Goal: Feedback & Contribution: Contribute content

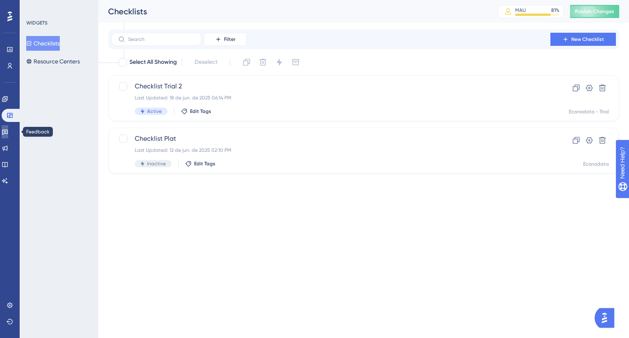
click at [8, 130] on icon at bounding box center [5, 132] width 7 height 7
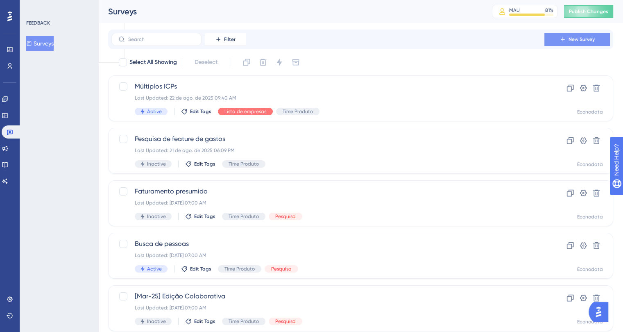
click at [570, 40] on span "New Survey" at bounding box center [581, 39] width 26 height 7
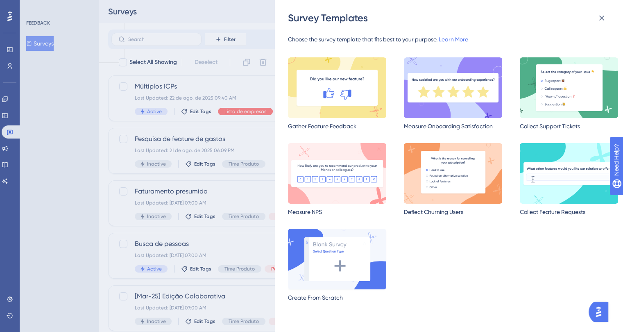
click at [334, 256] on img at bounding box center [337, 258] width 98 height 61
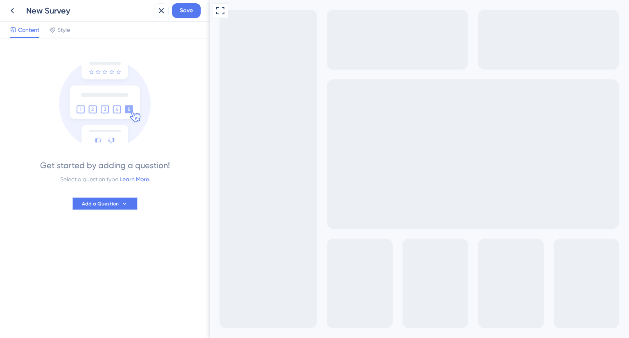
click at [106, 201] on span "Add a Question" at bounding box center [100, 204] width 37 height 7
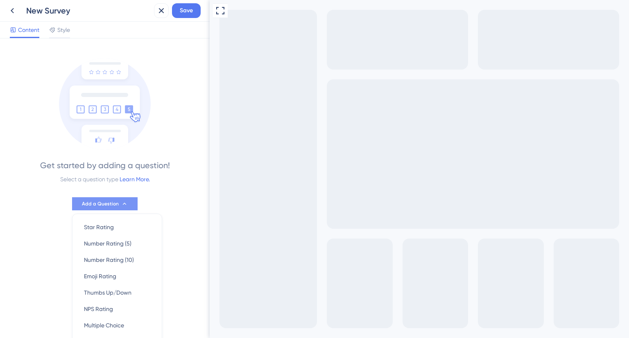
scroll to position [50, 0]
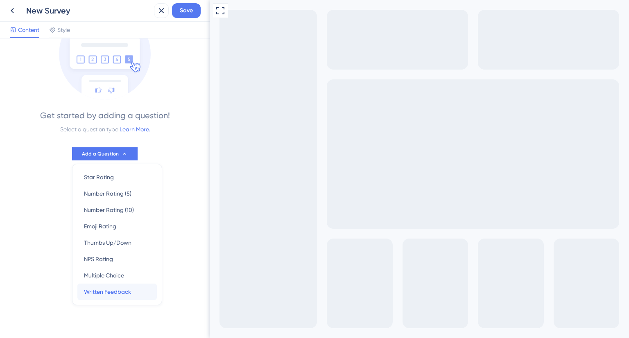
click at [109, 292] on span "Written Feedback" at bounding box center [107, 292] width 47 height 10
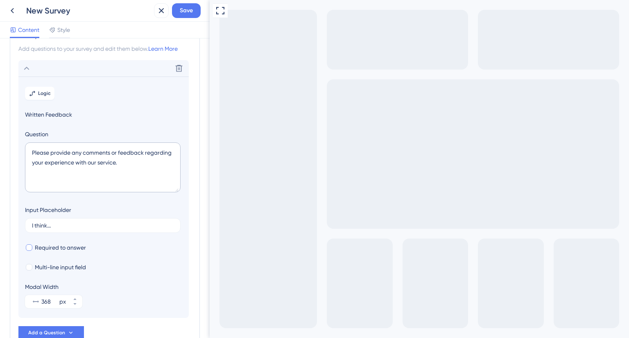
scroll to position [48, 0]
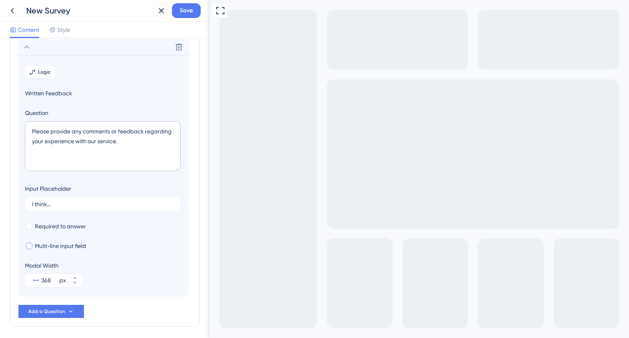
click at [29, 245] on div at bounding box center [29, 246] width 7 height 7
click at [29, 245] on icon at bounding box center [29, 246] width 3 height 2
click at [29, 245] on div at bounding box center [29, 246] width 7 height 7
checkbox input "true"
click at [28, 226] on div at bounding box center [29, 226] width 7 height 7
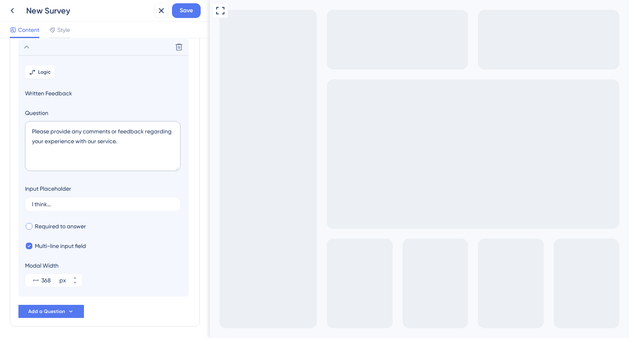
checkbox input "true"
click at [51, 200] on label "I think..." at bounding box center [103, 204] width 156 height 15
click at [51, 201] on input "I think..." at bounding box center [103, 204] width 142 height 6
click at [51, 200] on label "I think..." at bounding box center [103, 204] width 156 height 15
click at [51, 201] on input "I think..." at bounding box center [103, 204] width 142 height 6
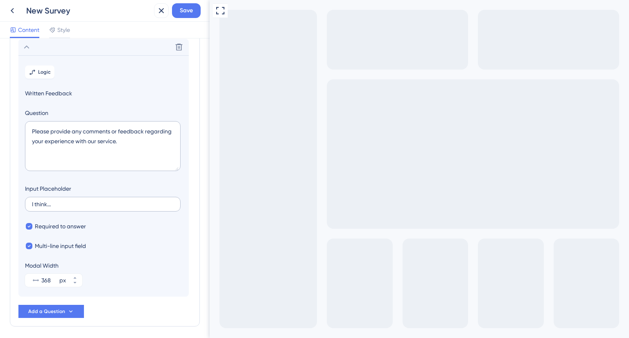
click at [51, 200] on label "I think..." at bounding box center [103, 204] width 156 height 15
click at [51, 201] on input "I think..." at bounding box center [103, 204] width 142 height 6
click at [45, 206] on input "I think..." at bounding box center [103, 204] width 142 height 6
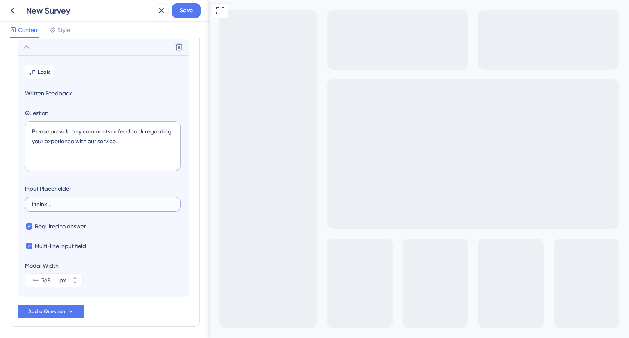
paste input "Exemplo: setor, porte, faturamento, localização"
type input "Exemplo: setor, porte, faturamento, localização..."
drag, startPoint x: 59, startPoint y: 131, endPoint x: 15, endPoint y: 124, distance: 45.2
click at [15, 124] on div "Survey Questions Add questions to your survey and edit them below. Learn More D…" at bounding box center [105, 164] width 190 height 326
paste textarea "Quais os principais critérios e filtros que você usa para encontrar seu ICP?"
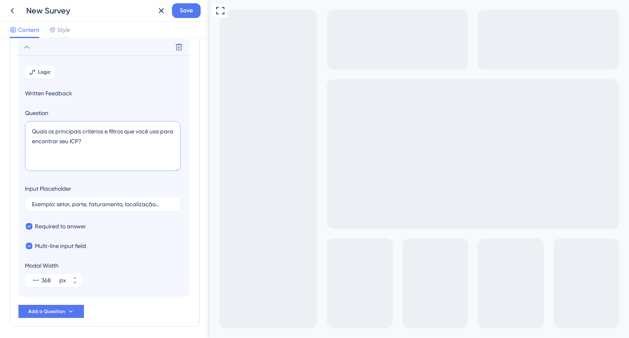
click at [120, 141] on textarea "Quais os principais critérios e filtros que você usa para encontrar seu ICP?" at bounding box center [103, 146] width 156 height 50
click at [93, 143] on textarea "Quais os principais critérios e filtros que você usa para encontrar seu ICP?" at bounding box center [103, 146] width 156 height 50
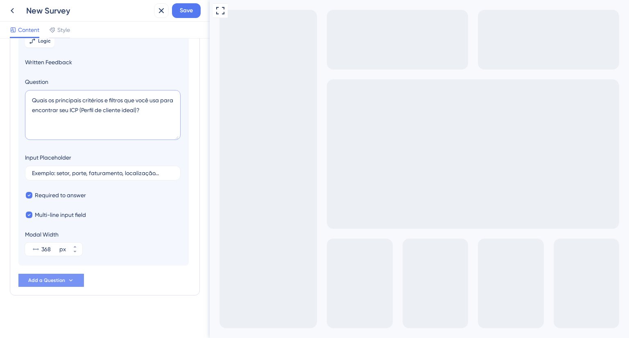
type textarea "Quais os principais critérios e filtros que você usa para encontrar seu ICP (Pe…"
click at [38, 278] on span "Add a Question" at bounding box center [46, 280] width 37 height 7
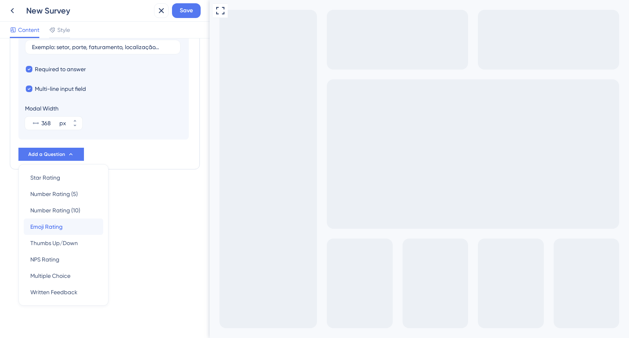
click at [69, 228] on div "Emoji Rating Emoji Rating" at bounding box center [63, 227] width 66 height 16
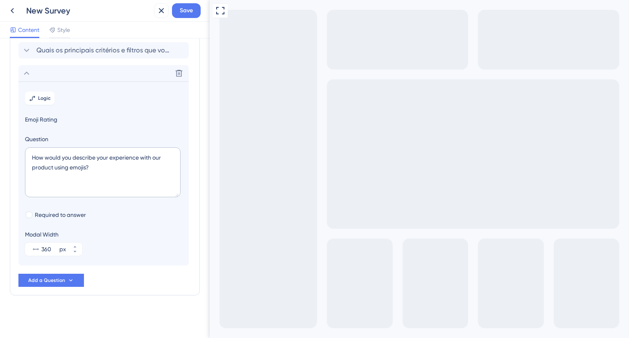
scroll to position [44, 0]
click at [178, 70] on icon at bounding box center [179, 73] width 7 height 7
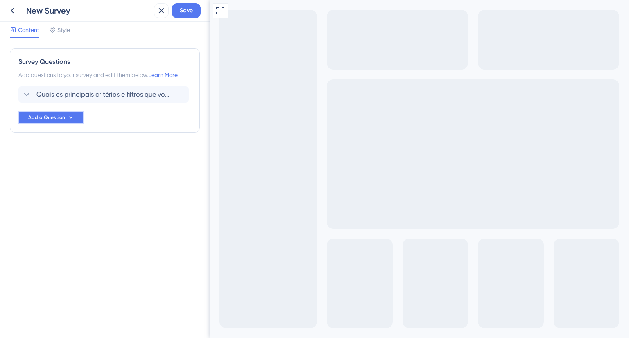
click at [44, 120] on span "Add a Question" at bounding box center [46, 117] width 37 height 7
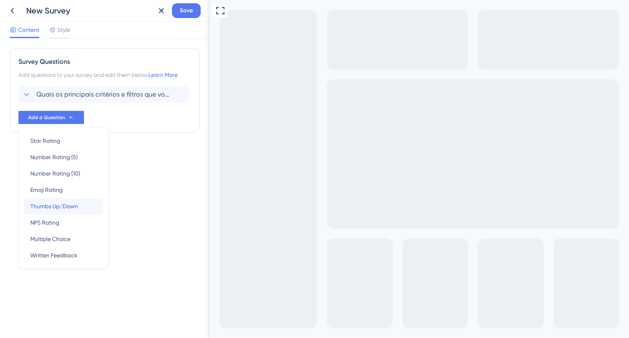
click at [51, 207] on span "Thumbs Up/Down" at bounding box center [54, 206] width 48 height 10
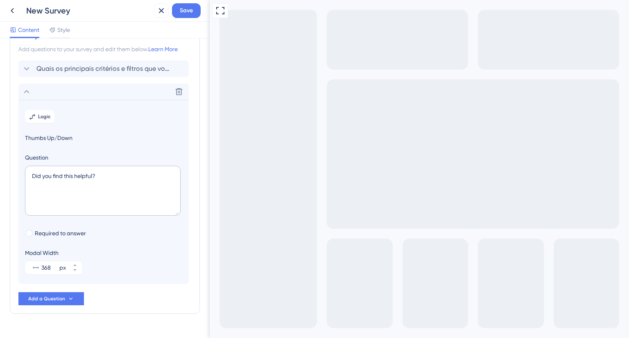
scroll to position [44, 0]
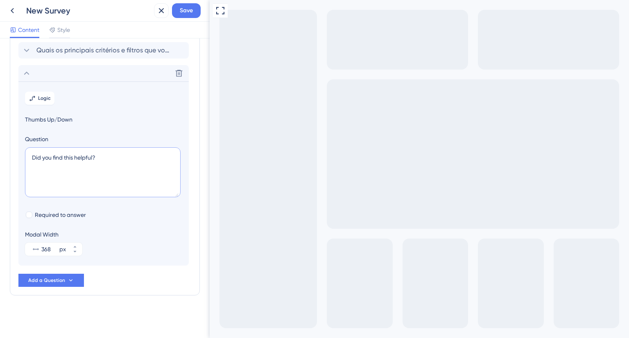
drag, startPoint x: 100, startPoint y: 154, endPoint x: 10, endPoint y: 163, distance: 91.0
click at [10, 163] on div "Survey Questions Add questions to your survey and edit them below. Learn More Q…" at bounding box center [105, 150] width 190 height 292
paste textarea "Você utiliza um CRM para gerenciar leads e clientes"
type textarea "Você utiliza um CRM para gerenciar leads e clientes?"
click at [31, 212] on div at bounding box center [29, 215] width 7 height 7
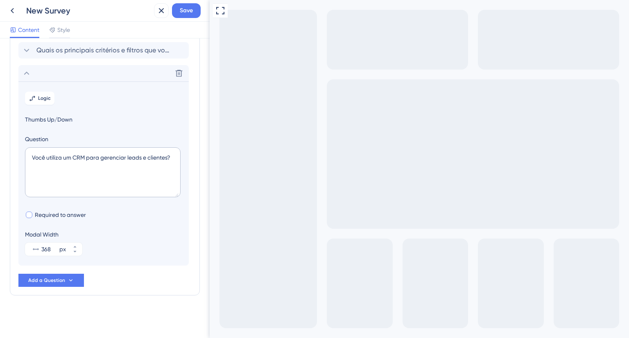
checkbox input "true"
click at [60, 277] on span "Add a Question" at bounding box center [46, 280] width 37 height 7
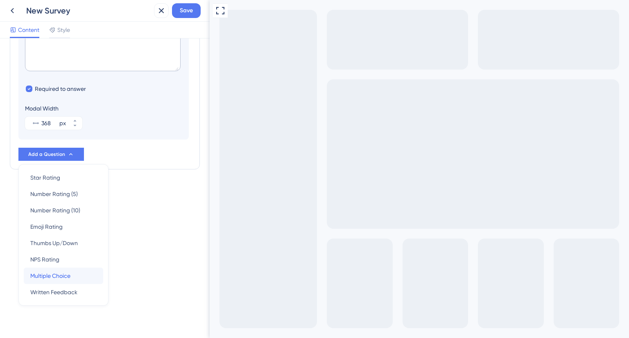
click at [45, 273] on span "Multiple Choice" at bounding box center [50, 276] width 40 height 10
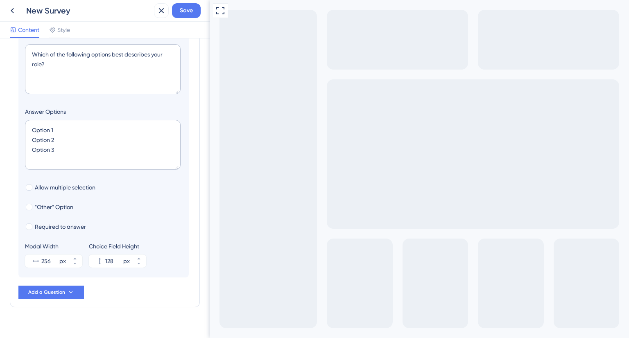
scroll to position [93, 0]
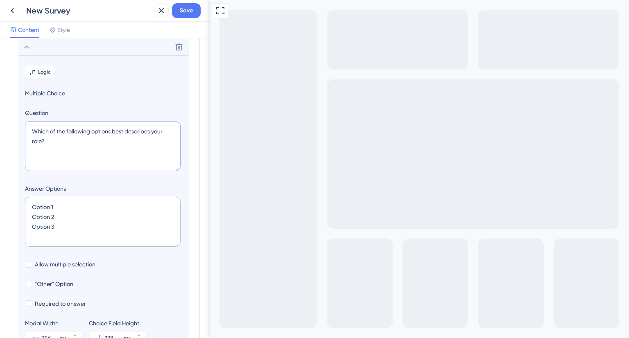
drag, startPoint x: 57, startPoint y: 146, endPoint x: 21, endPoint y: 133, distance: 38.3
click at [21, 133] on section "Logic Multiple Choice Question Which of the following options best describes yo…" at bounding box center [103, 204] width 170 height 299
paste textarea "Qual CRM você utiliza"
type textarea "Qual CRM você utiliza?"
drag, startPoint x: 68, startPoint y: 230, endPoint x: 22, endPoint y: 200, distance: 54.7
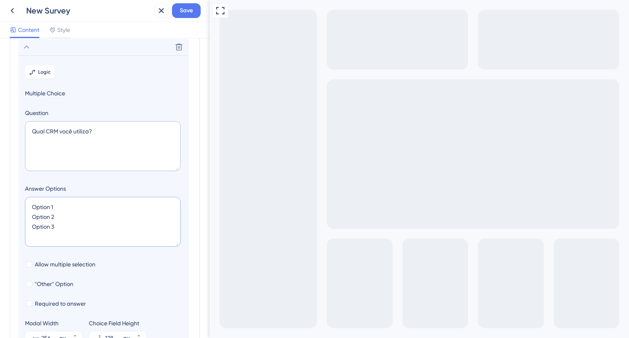
click at [22, 200] on section "Logic Multiple Choice Question Qual CRM você utiliza? Answer Options Option 1 O…" at bounding box center [103, 204] width 170 height 299
paste textarea "Pipedrive RD Station HubSpot Ploomes Moskit Salesforce Agendor Outro (campo abe…"
type textarea "Pipedrive RD Station HubSpot Ploomes Moskit Salesforce Agendor Outro (campo abe…"
type input "348"
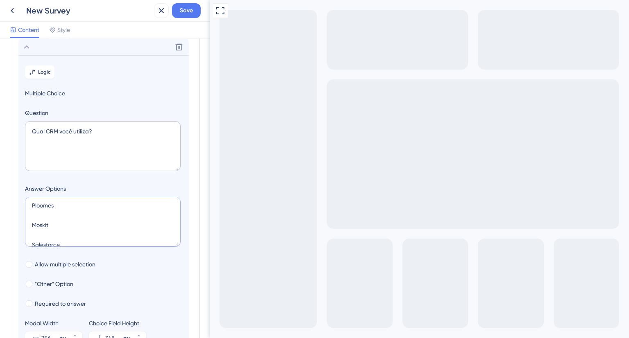
drag, startPoint x: 53, startPoint y: 223, endPoint x: 28, endPoint y: 207, distance: 29.5
click at [28, 206] on textarea "Pipedrive RD Station HubSpot Ploomes Moskit Salesforce Agendor Outro (campo abe…" at bounding box center [103, 222] width 156 height 50
type textarea "Pipedrive RD Station HubSpot Salesforce Agendor Outro (campo aberto)"
type input "260"
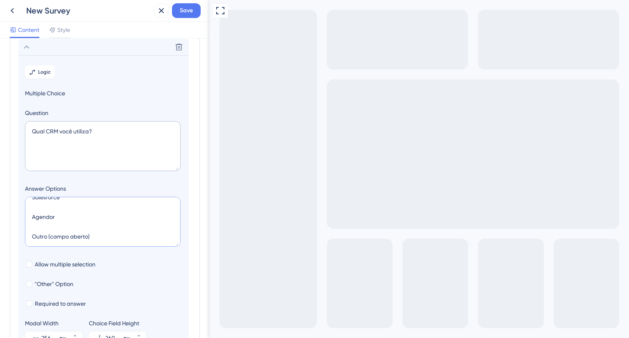
drag, startPoint x: 48, startPoint y: 236, endPoint x: 129, endPoint y: 237, distance: 81.5
click at [130, 238] on textarea "Pipedrive RD Station HubSpot Salesforce Agendor Outro (campo aberto)" at bounding box center [103, 222] width 156 height 50
type textarea "Pipedrive RD Station HubSpot Salesforce Agendor Outro. Qual?"
click at [28, 284] on div at bounding box center [29, 284] width 7 height 7
checkbox input "true"
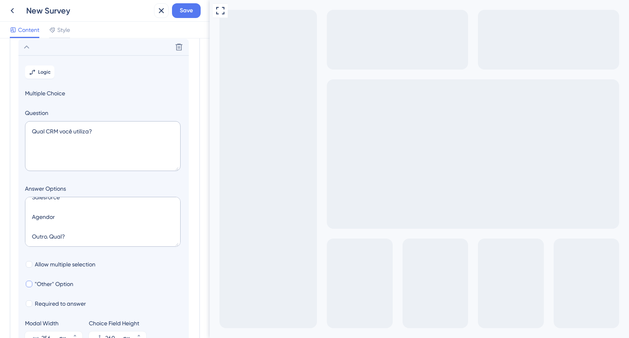
type input "312"
drag, startPoint x: 74, startPoint y: 236, endPoint x: 26, endPoint y: 233, distance: 47.6
click at [26, 233] on textarea "Pipedrive RD Station HubSpot Salesforce Agendor Outro. Qual?" at bounding box center [103, 222] width 156 height 50
type textarea "Pipedrive RD Station HubSpot Salesforce Agendor"
type input "268"
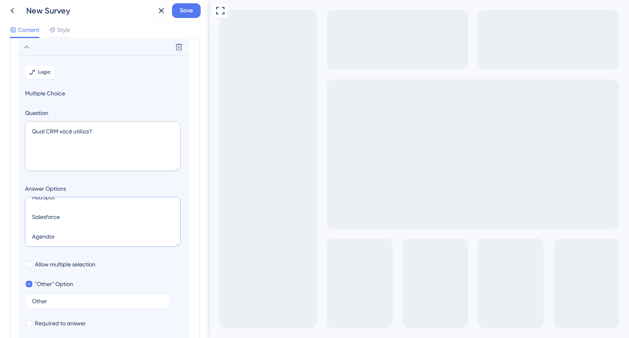
scroll to position [59, 0]
type textarea "Pipedrive RD Station HubSpot Salesforce Agendor"
drag, startPoint x: 55, startPoint y: 307, endPoint x: 16, endPoint y: 305, distance: 39.0
click at [16, 304] on div "Survey Questions Add questions to your survey and edit them below. Learn More Q…" at bounding box center [105, 179] width 190 height 449
click at [37, 303] on input "Other" at bounding box center [98, 302] width 132 height 6
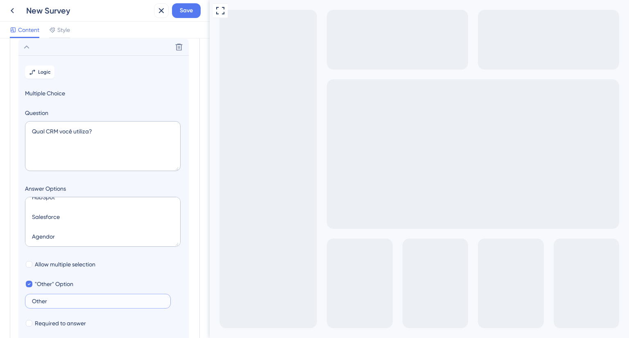
click at [37, 303] on input "Other" at bounding box center [98, 302] width 132 height 6
paste input "utro. Qual?"
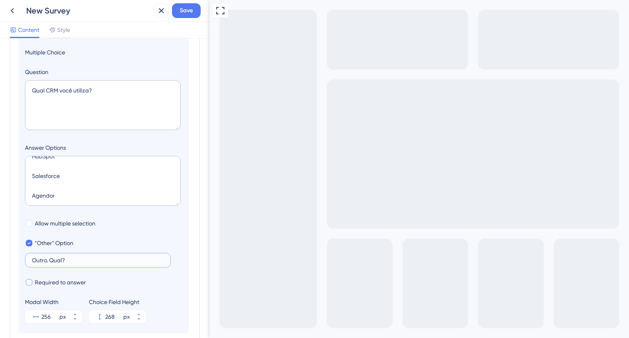
type input "Outro. Qual?"
click at [29, 284] on div at bounding box center [29, 282] width 7 height 7
checkbox input "true"
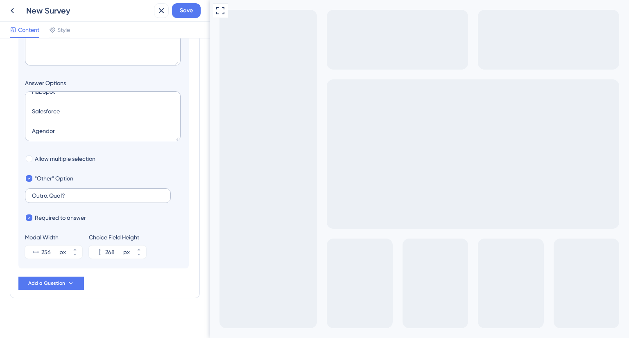
scroll to position [201, 0]
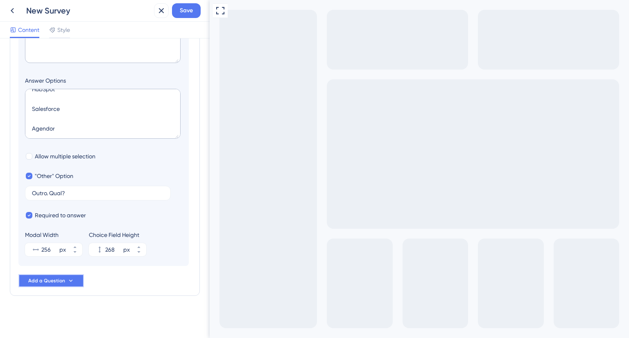
click at [61, 280] on span "Add a Question" at bounding box center [46, 281] width 37 height 7
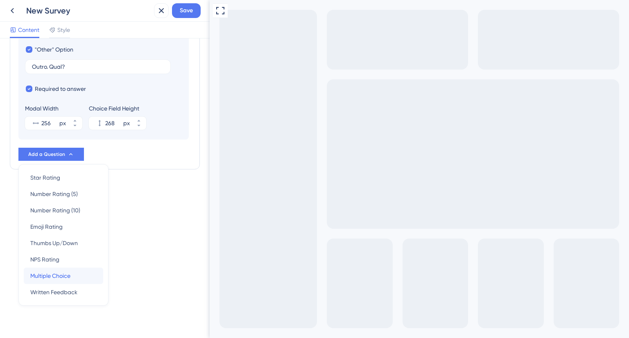
click at [67, 280] on div "Multiple Choice Multiple Choice" at bounding box center [63, 276] width 66 height 16
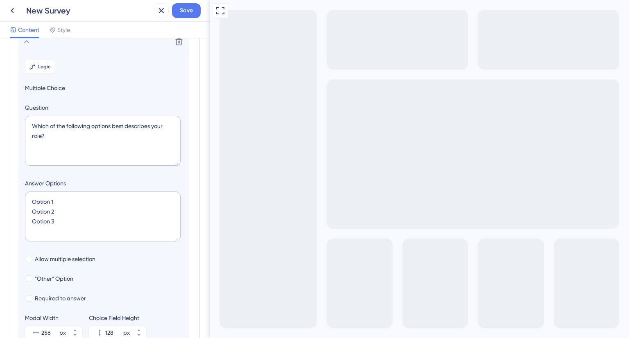
scroll to position [116, 0]
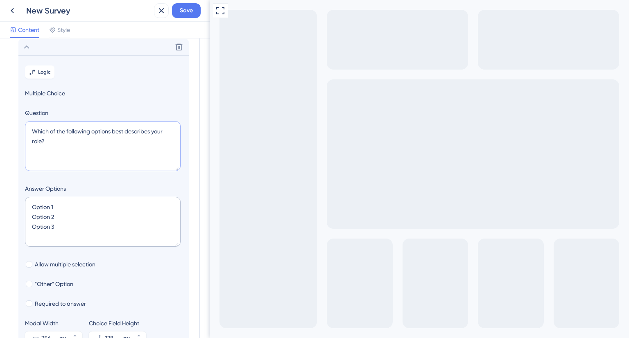
drag, startPoint x: 51, startPoint y: 145, endPoint x: 21, endPoint y: 129, distance: 33.9
click at [21, 129] on section "Logic Multiple Choice Question Which of the following options best describes yo…" at bounding box center [103, 204] width 170 height 299
paste textarea "Você leva para o CRM os mesmos filtros de segmentação que usa na Econodata"
type textarea "Você leva para o CRM os mesmos filtros de segmentação que usa na Econodata?"
drag, startPoint x: 63, startPoint y: 233, endPoint x: 23, endPoint y: 205, distance: 49.0
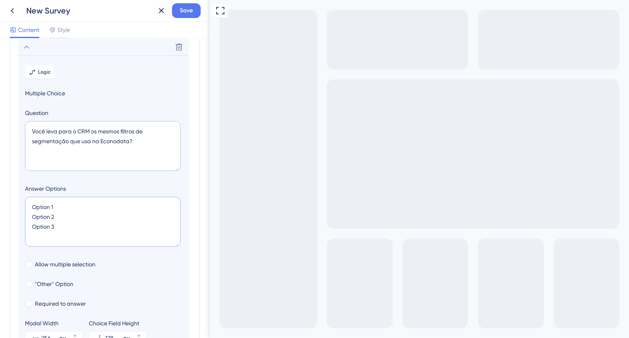
click at [23, 205] on section "Logic Multiple Choice Question Você leva para o CRM os mesmos filtros de segmen…" at bounding box center [103, 204] width 170 height 299
paste textarea "Sim, levo todos Não, levo só alguns Não, faço o cadastro manualmente"
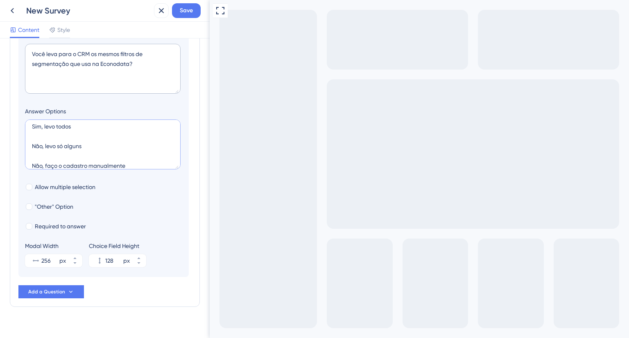
scroll to position [198, 0]
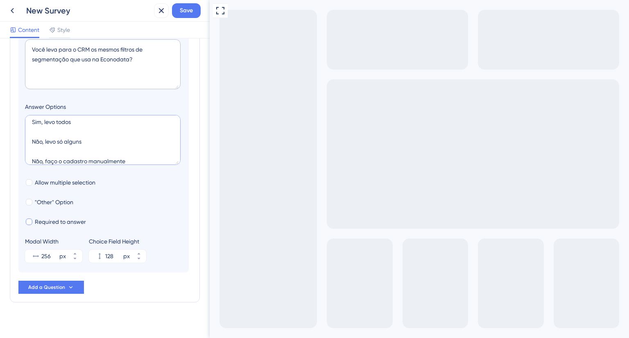
type textarea "Sim, levo todos Não, levo só alguns Não, faço o cadastro manualmente"
click at [26, 220] on div at bounding box center [29, 222] width 7 height 7
checkbox input "true"
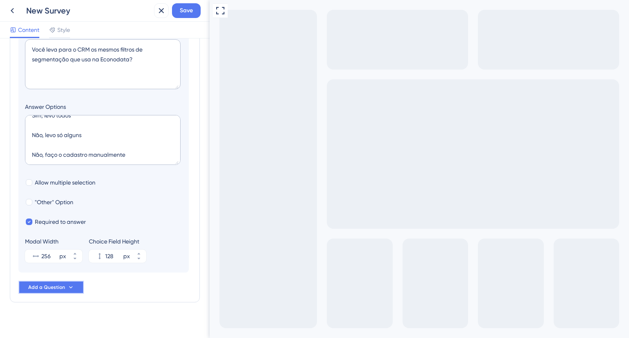
click at [54, 289] on span "Add a Question" at bounding box center [46, 287] width 37 height 7
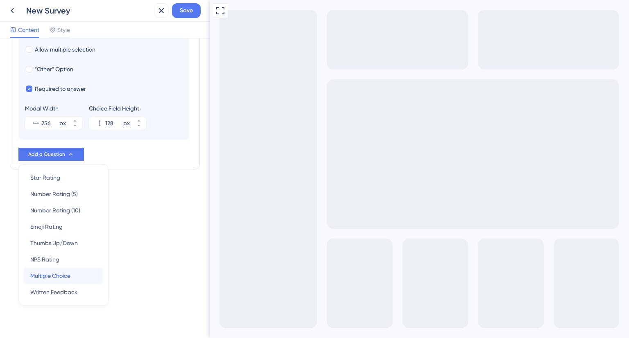
click at [46, 276] on span "Multiple Choice" at bounding box center [50, 276] width 40 height 10
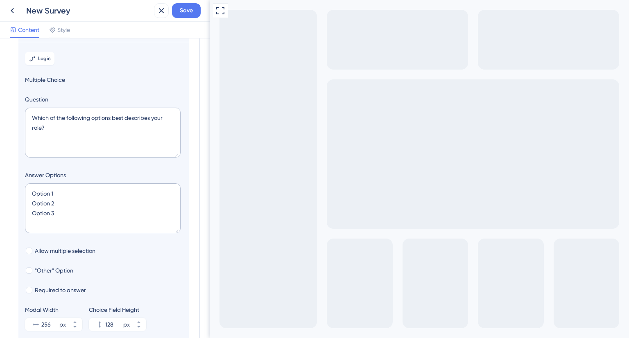
scroll to position [139, 0]
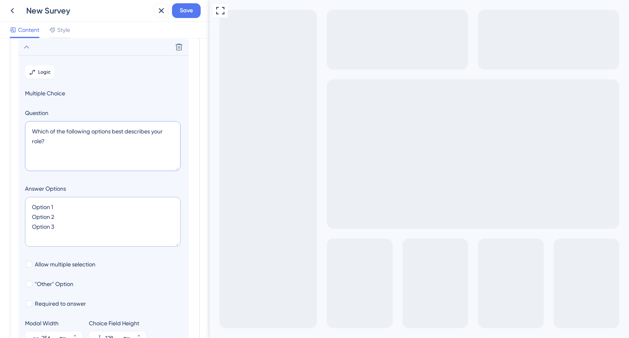
drag, startPoint x: 45, startPoint y: 142, endPoint x: 23, endPoint y: 126, distance: 27.3
click at [23, 126] on section "Logic Multiple Choice Question Which of the following options best describes yo…" at bounding box center [103, 204] width 170 height 299
paste textarea "Podemos entrar em contato para entender melhor sua experiência com integrações"
type textarea "Podemos entrar em contato para entender melhor sua experiência com integrações?"
drag, startPoint x: 61, startPoint y: 230, endPoint x: 20, endPoint y: 198, distance: 52.5
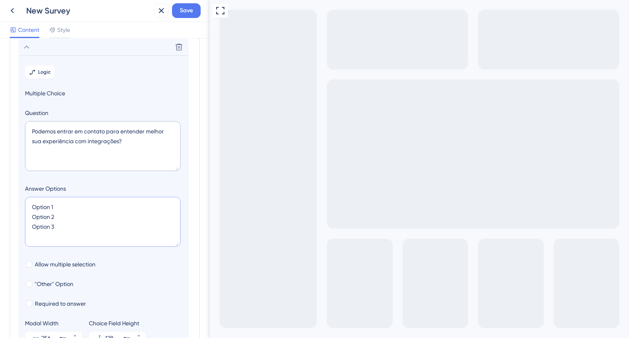
click at [20, 198] on section "Logic Multiple Choice Question Podemos entrar em contato para entender melhor s…" at bounding box center [103, 204] width 170 height 299
paste textarea "Sim, pode me contatar Não, prefiro não"
type textarea "Sim, pode me contatar Não, prefiro não"
type input "84"
click at [106, 204] on textarea "Sim, pode me contatar Não, prefiro não" at bounding box center [103, 222] width 156 height 50
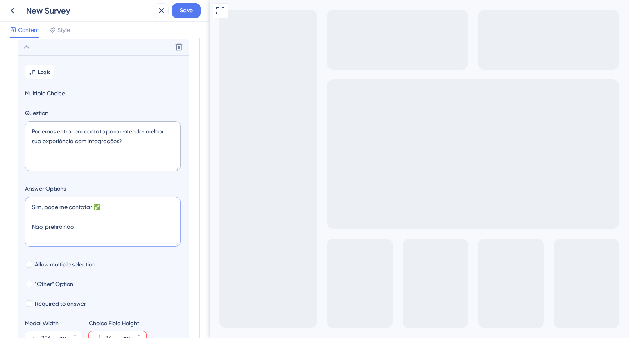
click at [83, 227] on textarea "Sim, pode me contatar ✅ Não, prefiro não" at bounding box center [103, 222] width 156 height 50
type textarea "Sim, pode me contatar ✅ Não, prefiro não"
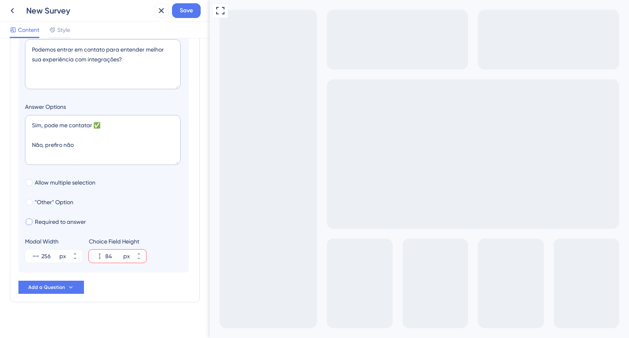
click at [25, 223] on div at bounding box center [29, 222] width 8 height 8
checkbox input "true"
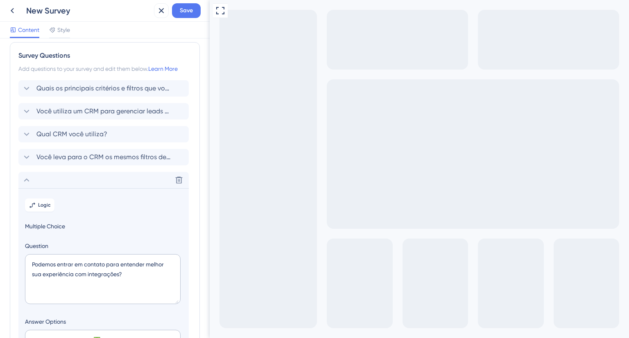
scroll to position [0, 0]
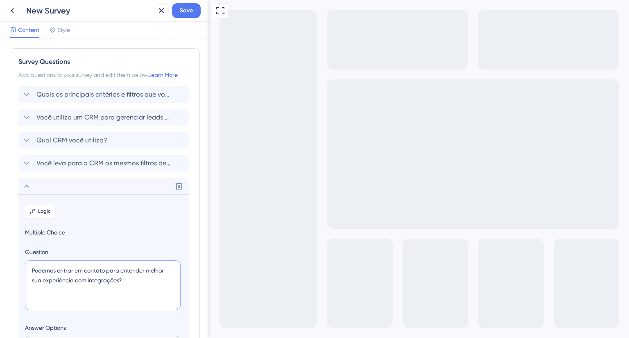
click at [109, 277] on textarea "Podemos entrar em contato para entender melhor sua experiência com integrações?" at bounding box center [103, 285] width 156 height 50
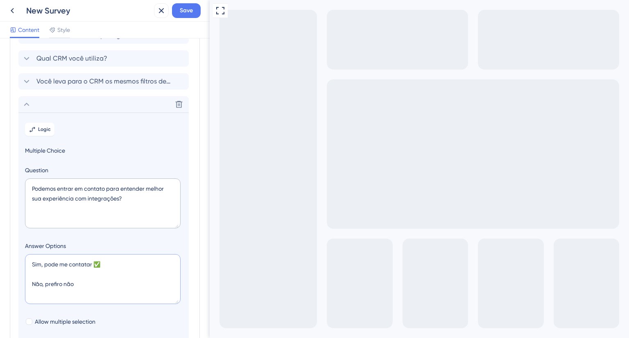
click at [78, 282] on textarea "Sim, pode me contatar ✅ Não, prefiro não" at bounding box center [103, 279] width 156 height 50
drag, startPoint x: 47, startPoint y: 285, endPoint x: 74, endPoint y: 290, distance: 27.6
click at [74, 290] on textarea "Sim, pode me contatar ✅ Não, prefiro não" at bounding box center [103, 279] width 156 height 50
drag, startPoint x: 45, startPoint y: 285, endPoint x: 60, endPoint y: 285, distance: 15.6
click at [60, 285] on textarea "Sim, pode me contatar ✅ Não, valeu! ❌" at bounding box center [103, 279] width 156 height 50
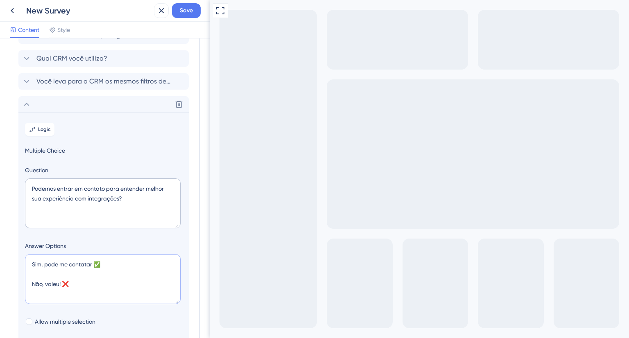
click at [77, 285] on textarea "Sim, pode me contatar ✅ Não, valeu! ❌" at bounding box center [103, 279] width 156 height 50
click at [89, 265] on textarea "Sim, pode me contatar ✅ Não, valeu! ❌" at bounding box center [103, 279] width 156 height 50
click at [91, 266] on textarea "Sim, pode me contatar ✅ Não, valeu! ❌" at bounding box center [103, 279] width 156 height 50
click at [92, 267] on textarea "Sim, pode me contatar ✅ Não, valeu! ❌" at bounding box center [103, 279] width 156 height 50
click at [91, 276] on textarea "Sim, pode me contatar! ✅ Não, valeu! ❌" at bounding box center [103, 279] width 156 height 50
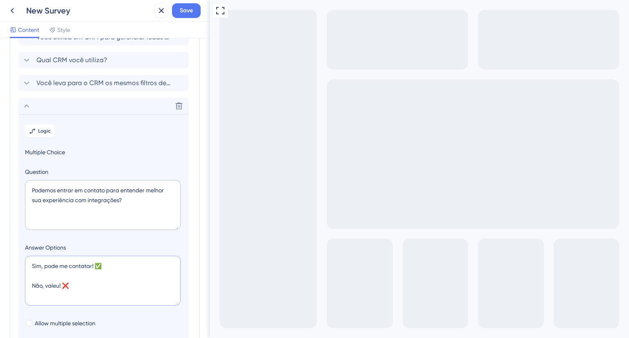
scroll to position [0, 0]
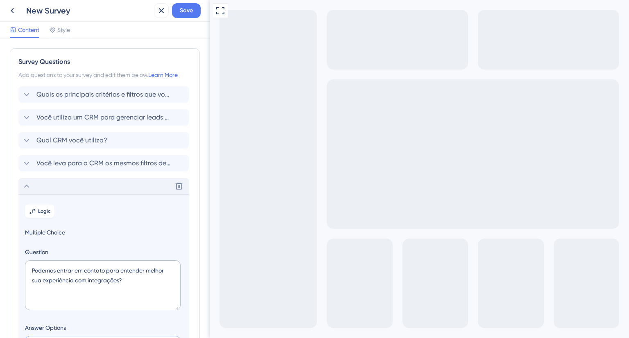
type textarea "Sim, pode me contatar! ✅ Não, valeu! ❌"
click at [23, 182] on icon at bounding box center [27, 186] width 10 height 10
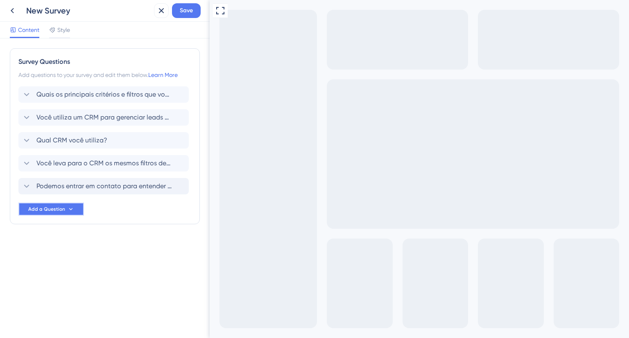
click at [50, 208] on span "Add a Question" at bounding box center [46, 209] width 37 height 7
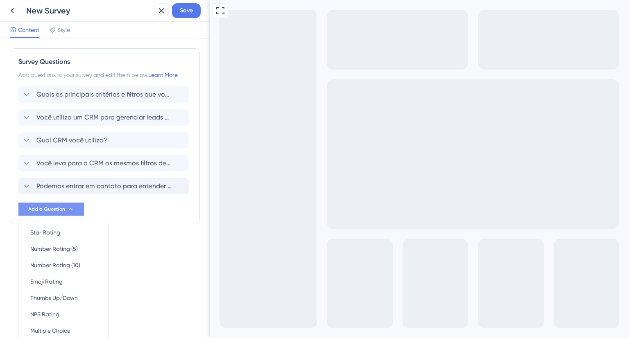
scroll to position [55, 0]
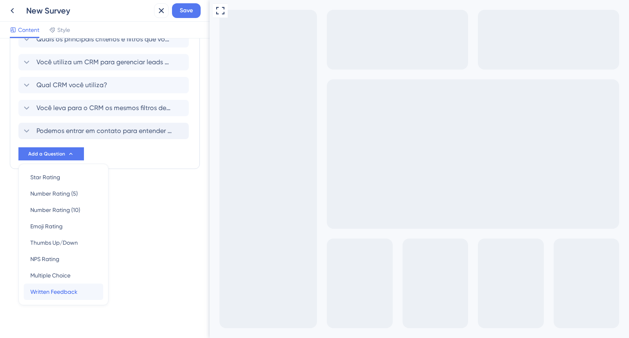
click at [54, 287] on span "Written Feedback" at bounding box center [53, 292] width 47 height 10
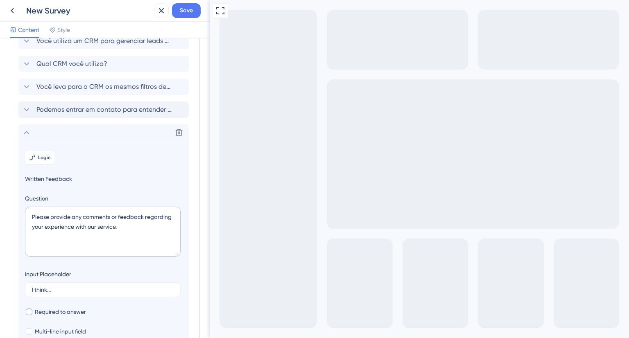
scroll to position [162, 0]
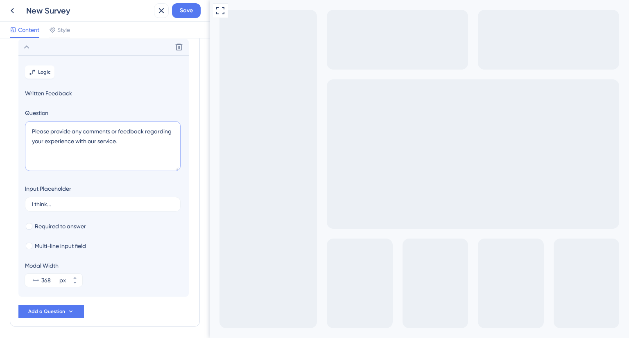
click at [94, 140] on textarea "Please provide any comments or feedback regarding your experience with our serv…" at bounding box center [103, 146] width 156 height 50
click at [93, 140] on textarea "Please provide any comments or feedback regarding your experience with our serv…" at bounding box center [103, 146] width 156 height 50
type textarea "Qual seu melhor e-mail para contato?"
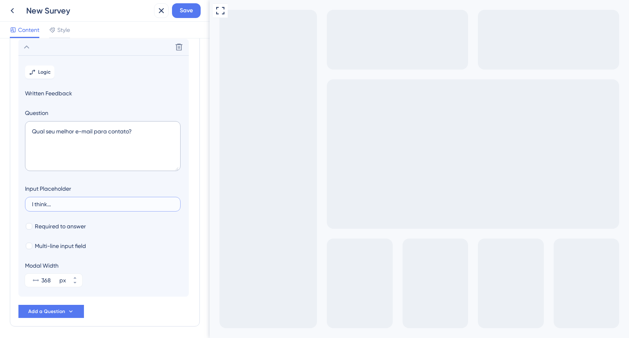
click at [61, 201] on input "I think..." at bounding box center [103, 204] width 142 height 6
click at [29, 226] on div at bounding box center [29, 226] width 7 height 7
checkbox input "true"
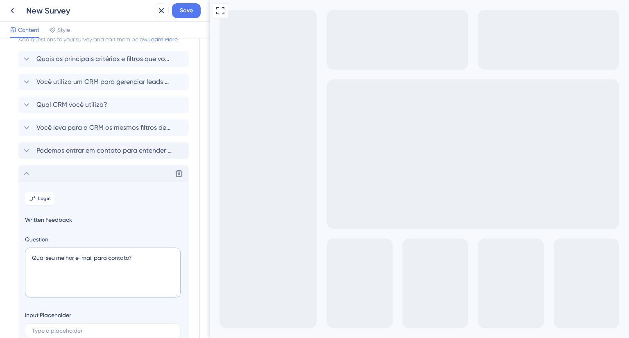
scroll to position [0, 0]
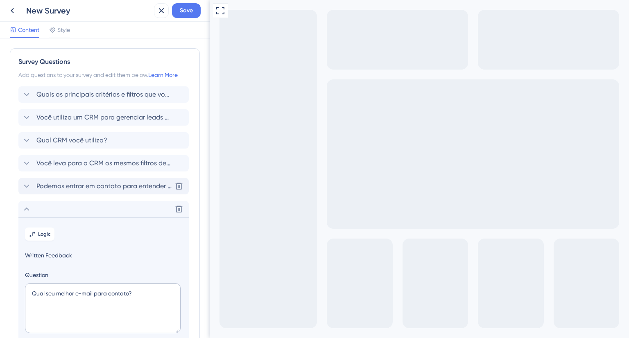
click at [77, 190] on span "Podemos entrar em contato para entender melhor sua experiência com integrações?" at bounding box center [103, 186] width 135 height 10
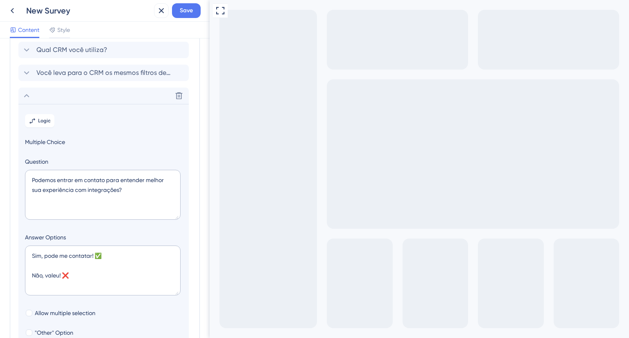
scroll to position [87, 0]
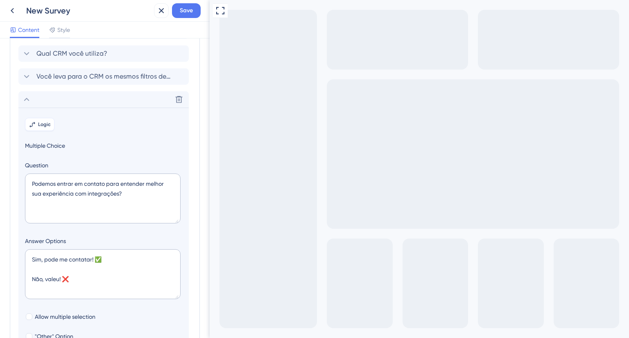
click at [35, 121] on icon at bounding box center [32, 124] width 7 height 7
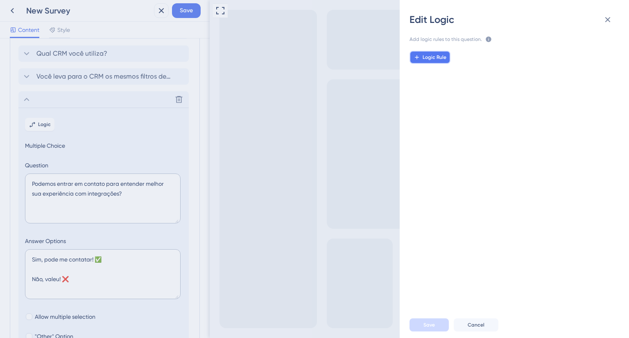
click at [437, 53] on button "Logic Rule" at bounding box center [429, 57] width 41 height 13
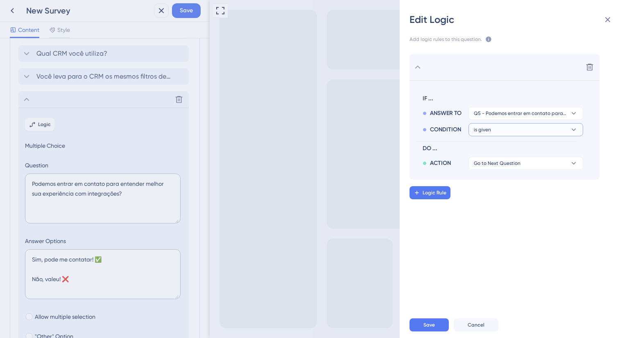
click at [490, 129] on span "is given" at bounding box center [482, 130] width 17 height 7
click at [507, 113] on span "Q5 - Podemos entrar em contato para entender melhor sua experiência com integra…" at bounding box center [520, 113] width 93 height 7
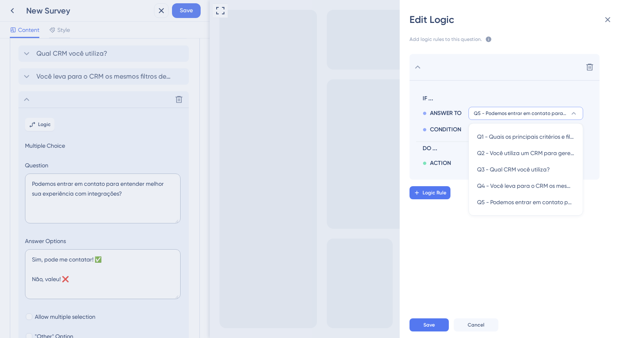
click at [507, 113] on span "Q5 - Podemos entrar em contato para entender melhor sua experiência com integra…" at bounding box center [520, 113] width 93 height 7
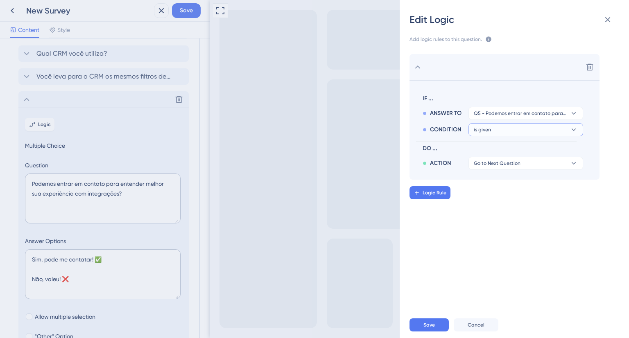
click at [496, 131] on button "is given" at bounding box center [525, 129] width 115 height 13
click at [455, 113] on span "ANSWER TO" at bounding box center [446, 114] width 32 height 10
click at [491, 160] on span "Go to Next Question" at bounding box center [497, 163] width 47 height 7
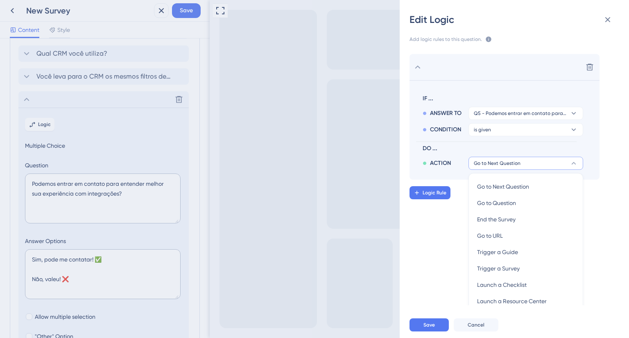
scroll to position [25, 0]
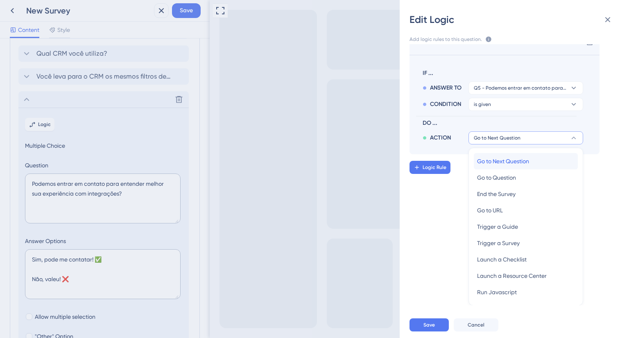
click at [493, 159] on span "Go to Next Question" at bounding box center [503, 161] width 52 height 10
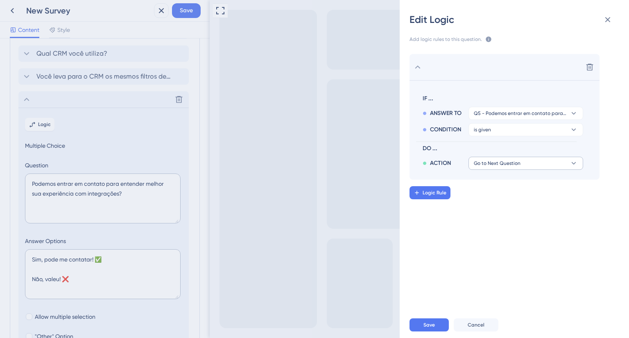
scroll to position [0, 0]
click at [519, 129] on button "is given" at bounding box center [525, 129] width 115 height 13
click at [510, 148] on div "is given is given" at bounding box center [525, 153] width 97 height 16
click at [559, 113] on span "Q5 - Podemos entrar em contato para entender melhor sua experiência com integra…" at bounding box center [520, 113] width 93 height 7
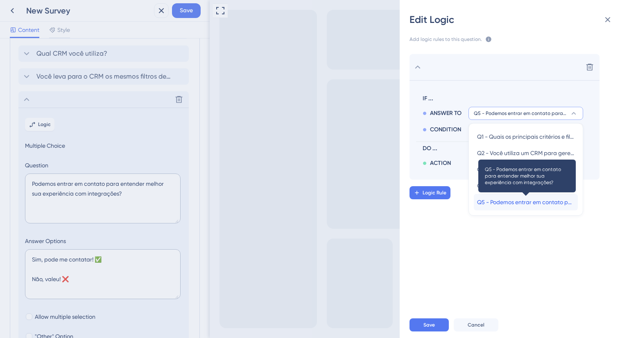
click at [534, 201] on span "Q5 - Podemos entrar em contato para entender melhor sua experiência com integra…" at bounding box center [525, 202] width 97 height 10
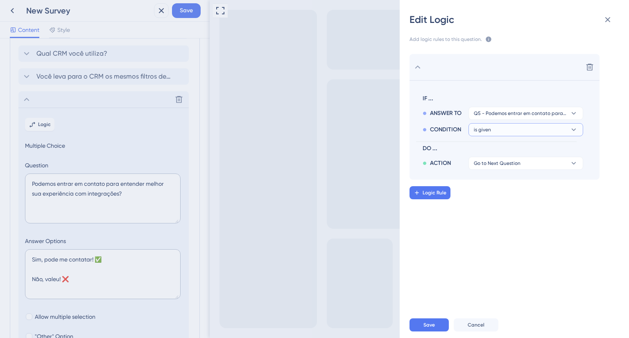
click at [507, 129] on button "is given" at bounding box center [525, 129] width 115 height 13
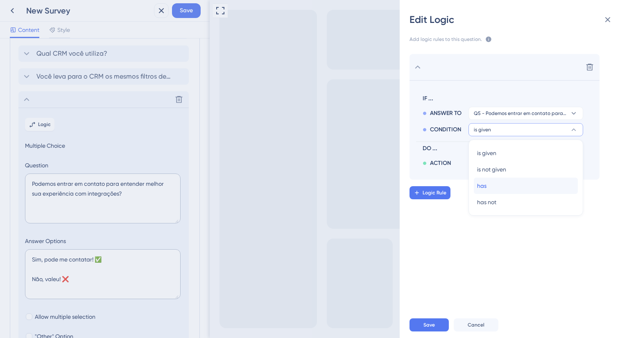
click at [504, 181] on div "has has" at bounding box center [525, 186] width 97 height 16
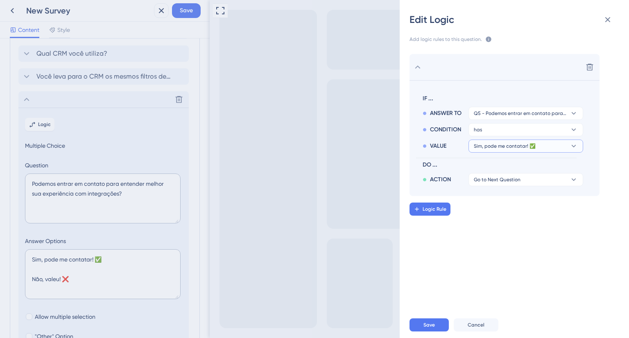
click at [504, 144] on span "Sim, pode me contatar! ✅" at bounding box center [505, 146] width 62 height 7
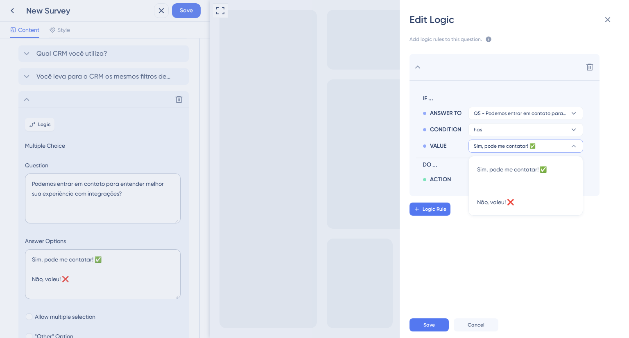
click at [504, 144] on span "Sim, pode me contatar! ✅" at bounding box center [505, 146] width 62 height 7
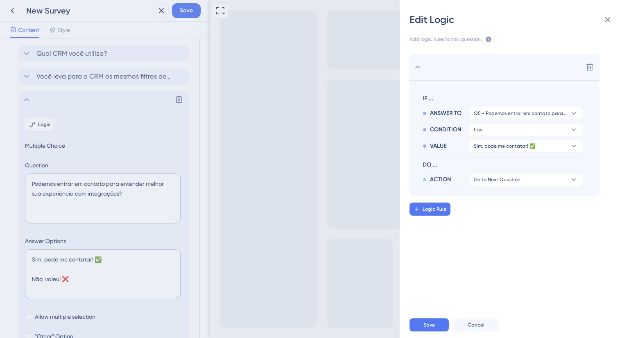
click at [471, 218] on div "Delete IF ... ANSWER TO Q5 - Podemos entrar em contato para entender melhor sua…" at bounding box center [517, 174] width 242 height 261
click at [438, 209] on span "Logic Rule" at bounding box center [435, 209] width 24 height 7
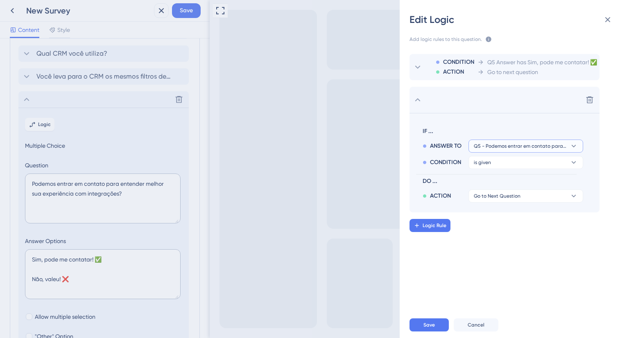
click at [494, 148] on span "Q5 - Podemos entrar em contato para entender melhor sua experiência com integra…" at bounding box center [520, 146] width 93 height 7
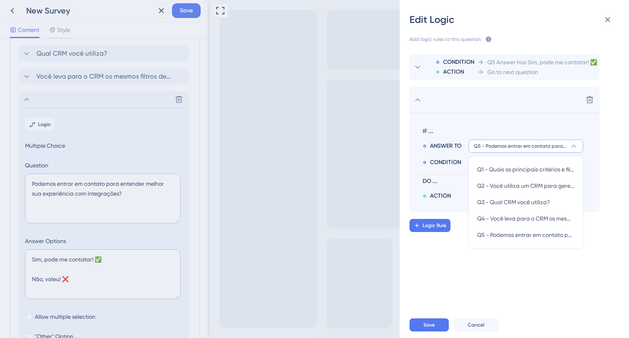
click at [494, 148] on span "Q5 - Podemos entrar em contato para entender melhor sua experiência com integra…" at bounding box center [520, 146] width 93 height 7
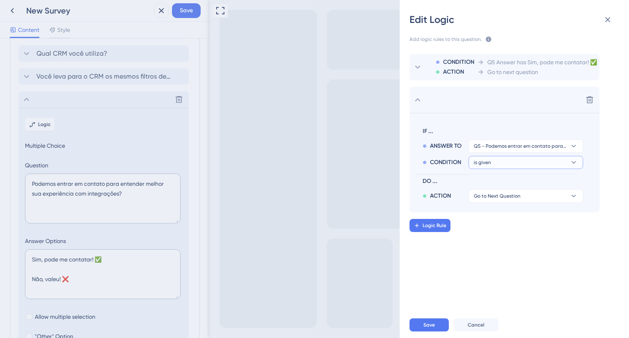
click at [496, 163] on button "is given" at bounding box center [525, 162] width 115 height 13
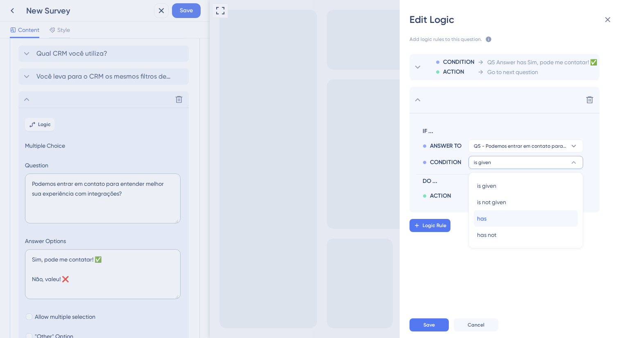
click at [496, 218] on div "has has" at bounding box center [525, 218] width 97 height 16
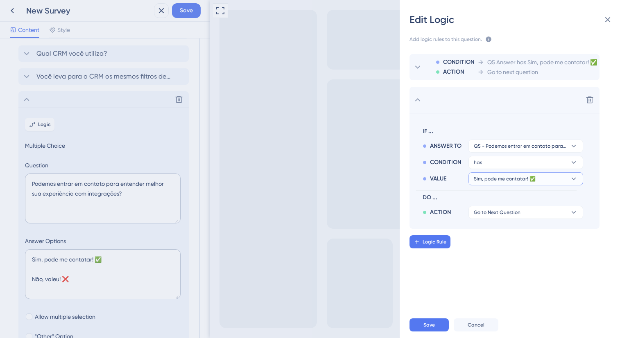
click at [495, 183] on button "Sim, pode me contatar! ✅" at bounding box center [525, 178] width 115 height 13
click at [501, 231] on span "Não, valeu! ❌" at bounding box center [495, 235] width 37 height 10
click at [495, 215] on span "Go to Next Question" at bounding box center [497, 212] width 47 height 7
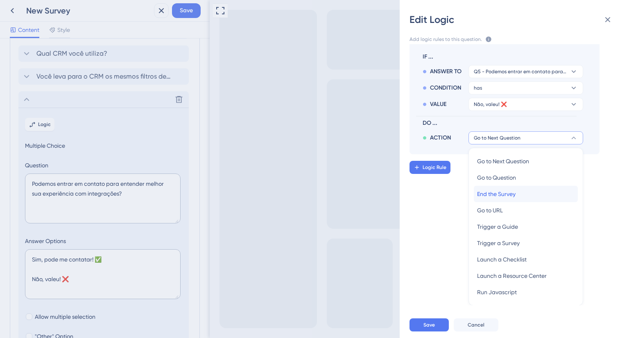
click at [506, 195] on span "End the Survey" at bounding box center [496, 194] width 38 height 10
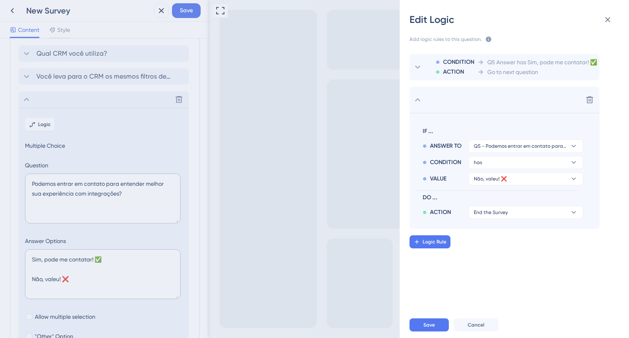
scroll to position [0, 0]
click at [495, 246] on div "Logic Rule" at bounding box center [523, 241] width 229 height 13
click at [431, 323] on span "Save" at bounding box center [428, 325] width 11 height 7
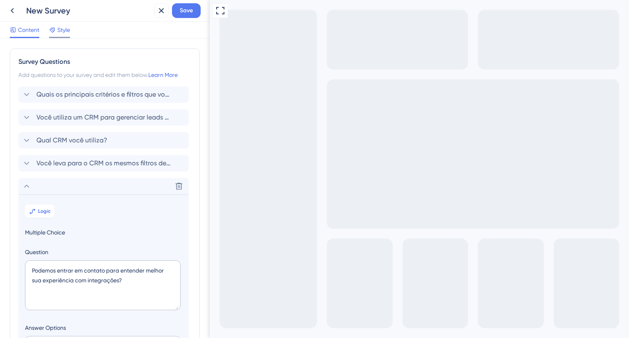
click at [61, 31] on span "Style" at bounding box center [63, 30] width 13 height 10
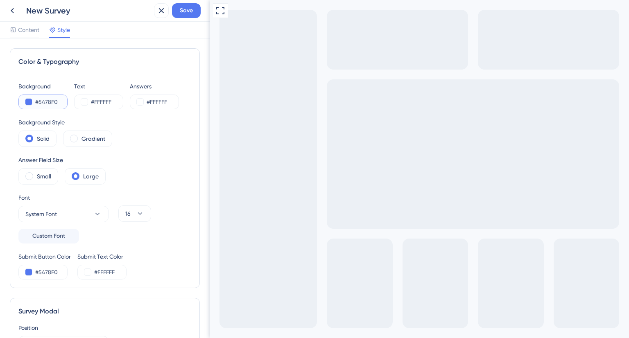
click at [26, 103] on button at bounding box center [28, 102] width 7 height 7
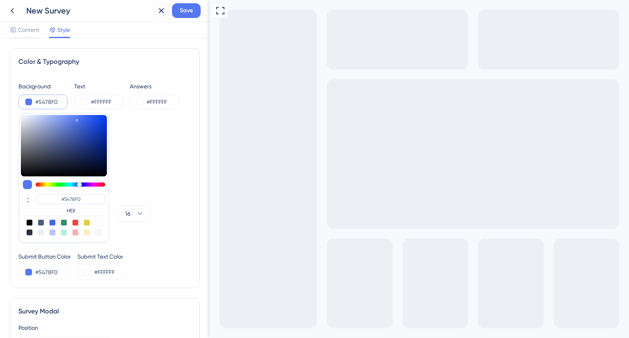
click at [149, 130] on div "Background Style Solid Gradient" at bounding box center [104, 132] width 173 height 29
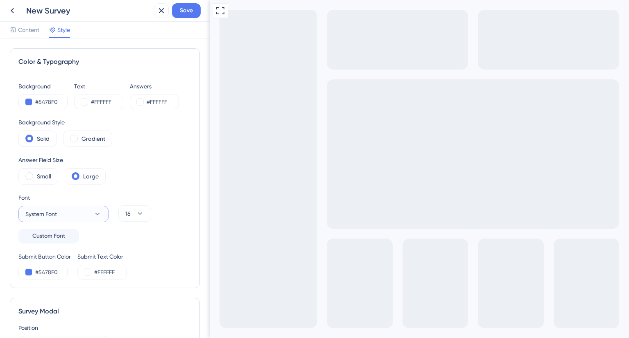
click at [59, 213] on button "System Font" at bounding box center [63, 214] width 90 height 16
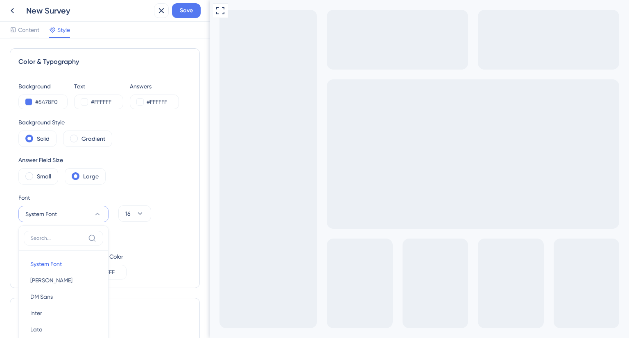
scroll to position [119, 0]
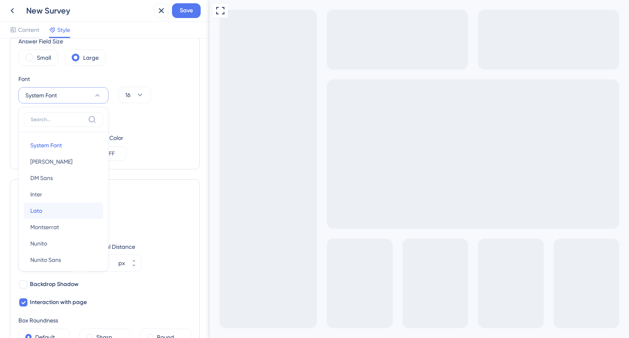
click at [61, 212] on button "Lato Lato" at bounding box center [63, 211] width 79 height 16
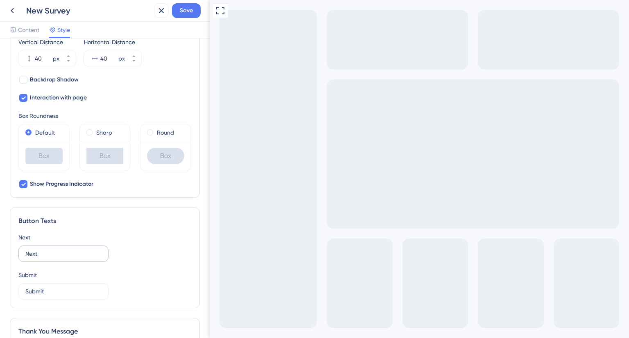
scroll to position [405, 0]
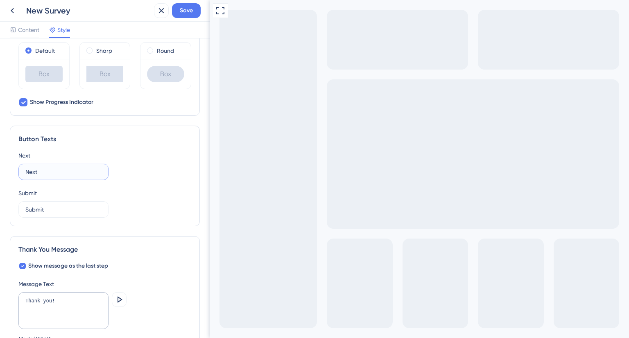
click at [58, 170] on input "Next" at bounding box center [63, 171] width 76 height 9
type input "Próximo"
click at [46, 206] on input "Submit" at bounding box center [63, 209] width 76 height 9
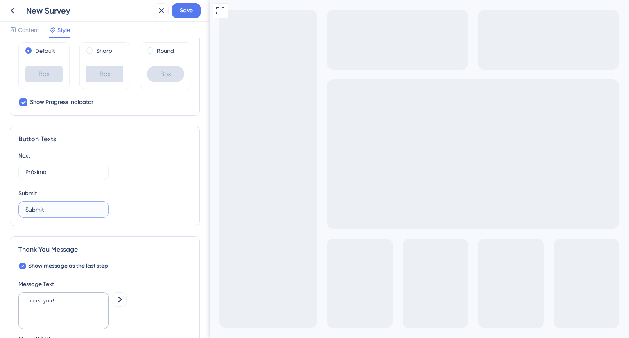
click at [46, 206] on input "Submit" at bounding box center [63, 209] width 76 height 9
type input "Enviar"
click at [54, 302] on textarea "Thank you!" at bounding box center [63, 310] width 90 height 37
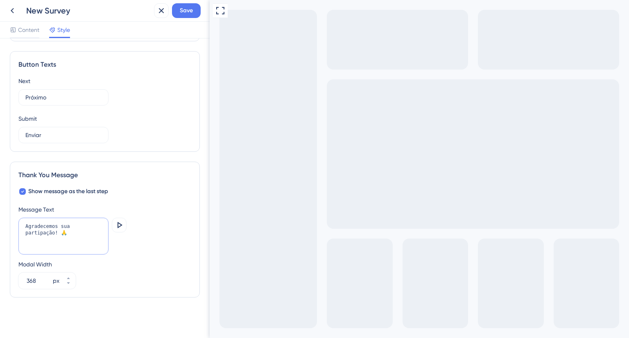
scroll to position [481, 0]
click at [84, 225] on textarea "Agradecemos sua partipação! 🙏" at bounding box center [63, 235] width 90 height 37
drag, startPoint x: 84, startPoint y: 225, endPoint x: 67, endPoint y: 222, distance: 16.8
click at [67, 222] on textarea "Agradecemos sua partipação! 🙏" at bounding box center [63, 235] width 90 height 37
click at [77, 223] on textarea "Agradecemos sua partipação! 🙏" at bounding box center [63, 235] width 90 height 37
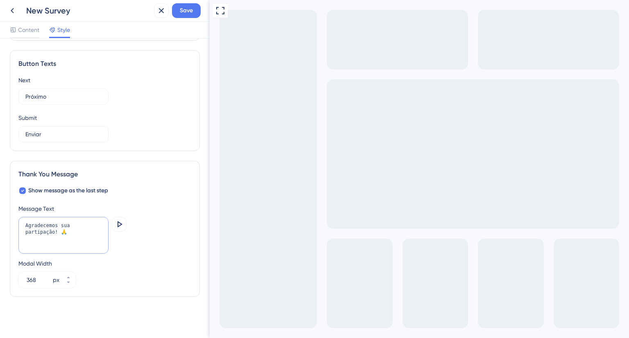
click at [82, 226] on textarea "Agradecemos sua partipação! 🙏" at bounding box center [63, 235] width 90 height 37
type textarea "Agradecemos sua participação! 🙏"
click at [138, 282] on div "Modal Width 368 px" at bounding box center [104, 273] width 173 height 29
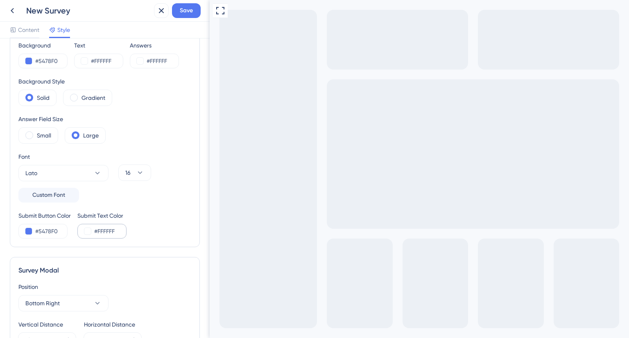
scroll to position [0, 0]
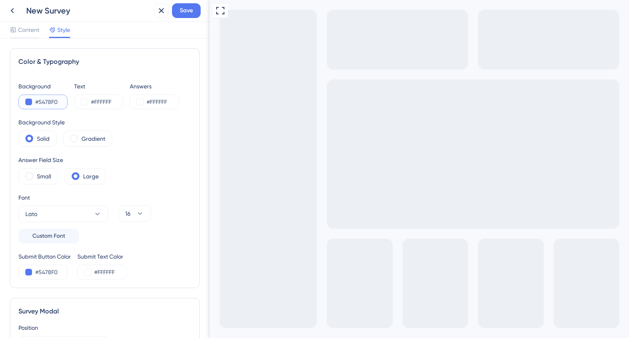
click at [27, 104] on button at bounding box center [28, 102] width 7 height 7
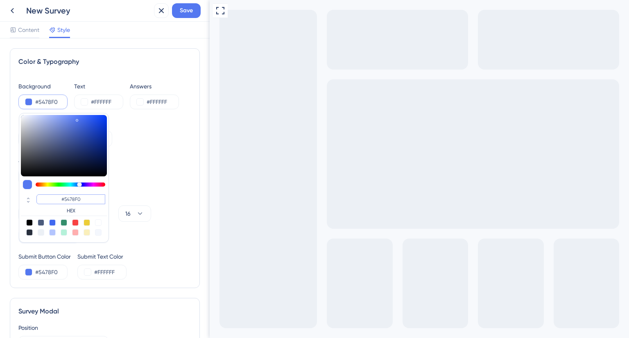
click at [56, 198] on input "#5478F0" at bounding box center [70, 200] width 69 height 10
click at [56, 197] on input "#5478F0" at bounding box center [70, 200] width 69 height 10
paste input "0B73D9"
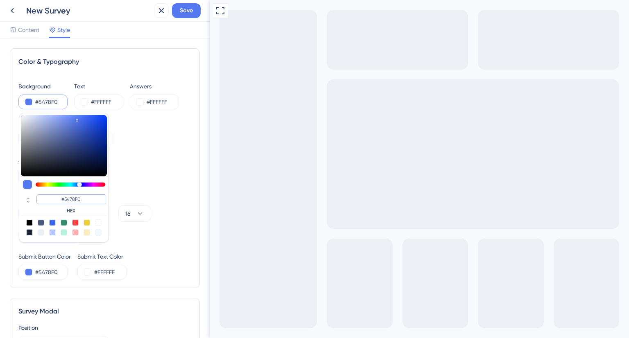
type input "#0b73d9"
type input "#0B73D9"
type input "#0b73d9"
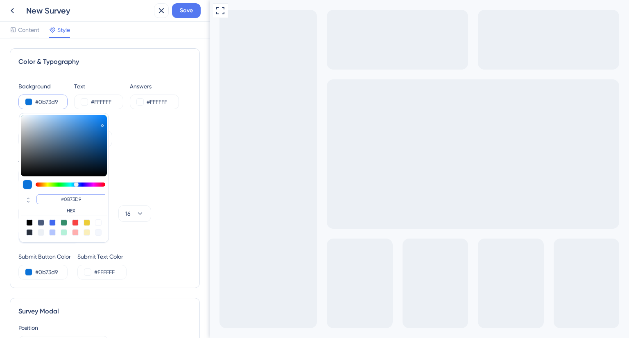
type input "#0B73D9"
click at [146, 179] on div "Answer Field Size Small Large" at bounding box center [104, 169] width 173 height 29
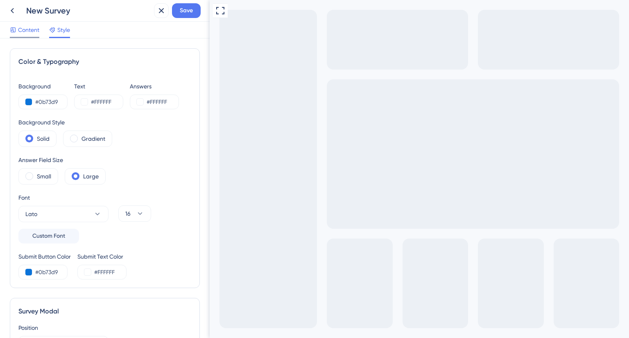
click at [31, 30] on span "Content" at bounding box center [28, 30] width 21 height 10
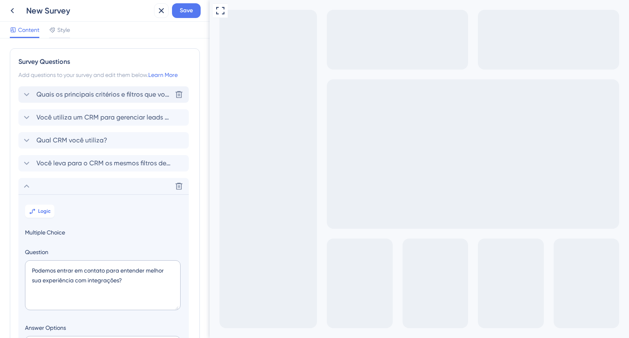
click at [61, 97] on span "Quais os principais critérios e filtros que você usa para encontrar seu ICP (Pe…" at bounding box center [103, 95] width 135 height 10
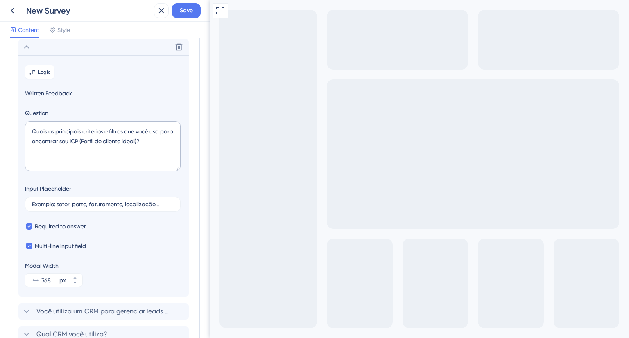
scroll to position [129, 0]
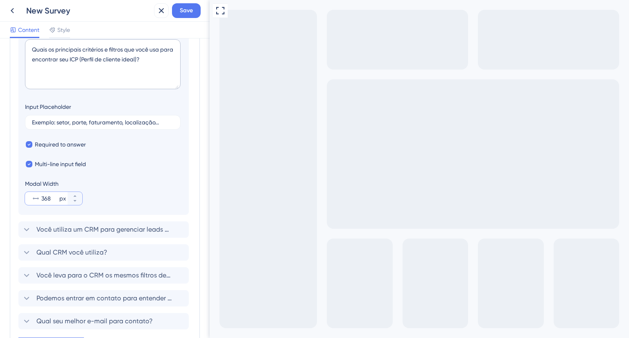
click at [49, 197] on input "368" at bounding box center [49, 199] width 16 height 10
click at [71, 192] on button "368 px" at bounding box center [75, 195] width 15 height 7
click at [72, 194] on button "384 px" at bounding box center [75, 195] width 15 height 7
click at [72, 194] on icon at bounding box center [74, 196] width 5 height 5
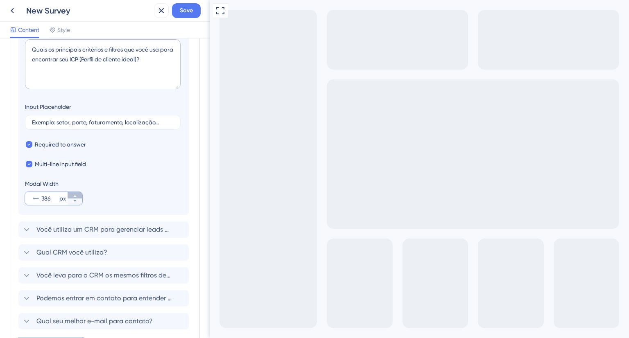
click at [72, 194] on icon at bounding box center [74, 196] width 5 height 5
type input "388"
click at [45, 201] on input "388" at bounding box center [49, 199] width 16 height 10
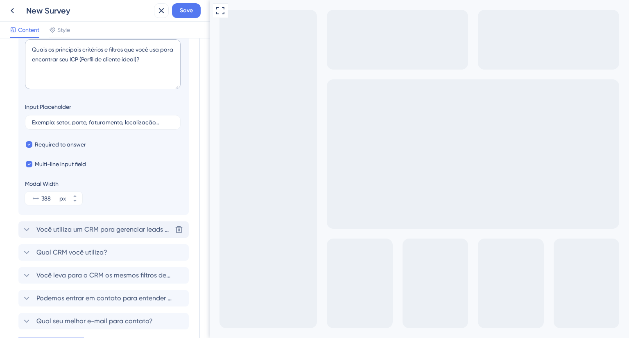
click at [62, 225] on span "Você utiliza um CRM para gerenciar leads e clientes?" at bounding box center [103, 230] width 135 height 10
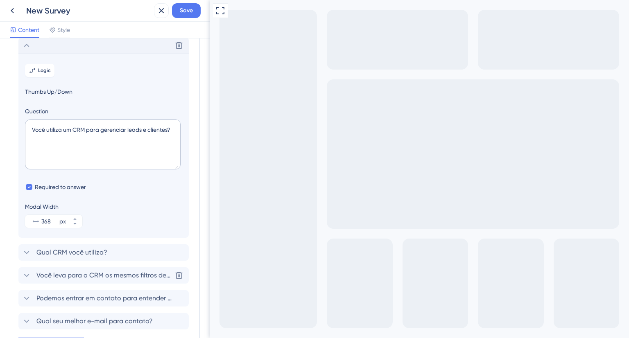
scroll to position [70, 0]
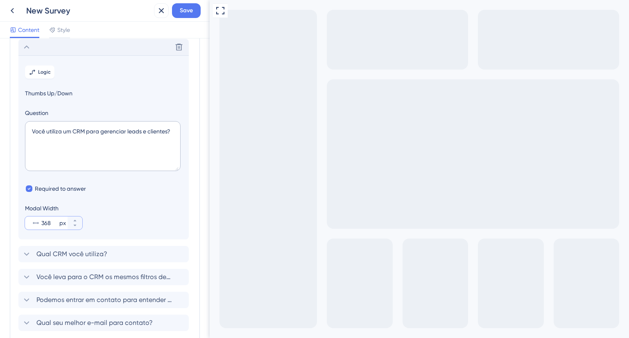
click at [47, 220] on input "368" at bounding box center [49, 223] width 16 height 10
click at [47, 219] on input "368" at bounding box center [49, 223] width 16 height 10
paste input "8"
type input "388"
click at [74, 256] on span "Qual CRM você utiliza?" at bounding box center [71, 254] width 71 height 10
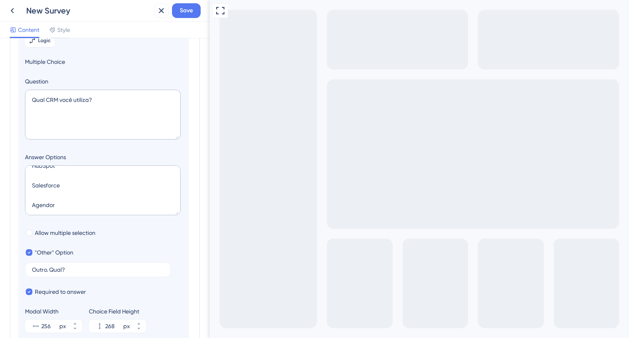
scroll to position [134, 0]
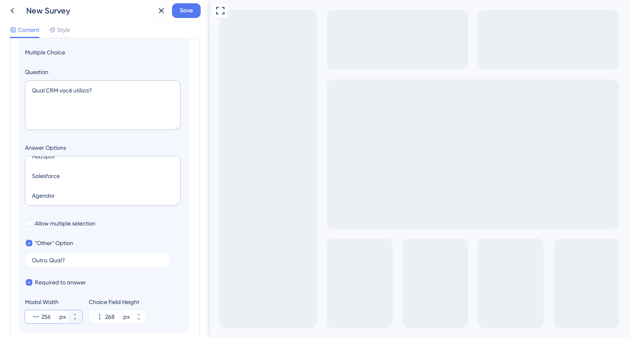
click at [44, 318] on input "256" at bounding box center [49, 317] width 16 height 10
click at [45, 318] on input "256" at bounding box center [49, 317] width 16 height 10
paste input "388"
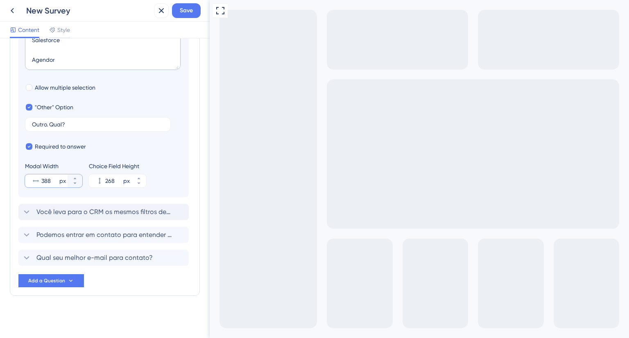
type input "388"
click at [73, 218] on div "Você leva para o CRM os mesmos filtros de segmentação que usa na Econodata? [GE…" at bounding box center [103, 212] width 170 height 16
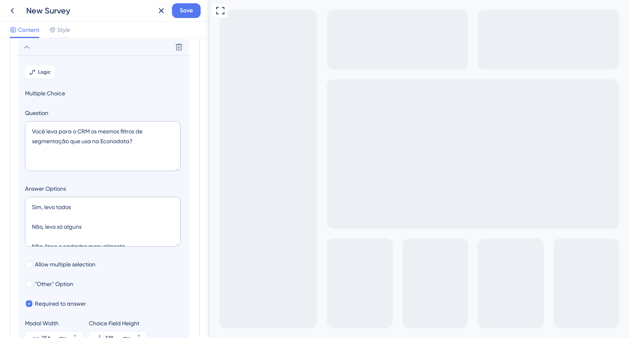
scroll to position [157, 0]
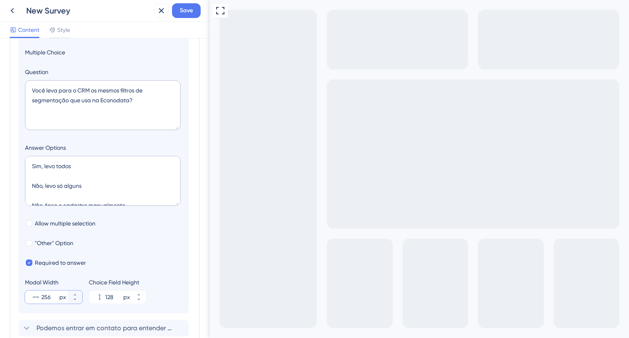
click at [50, 298] on input "256" at bounding box center [49, 297] width 16 height 10
paste input "388"
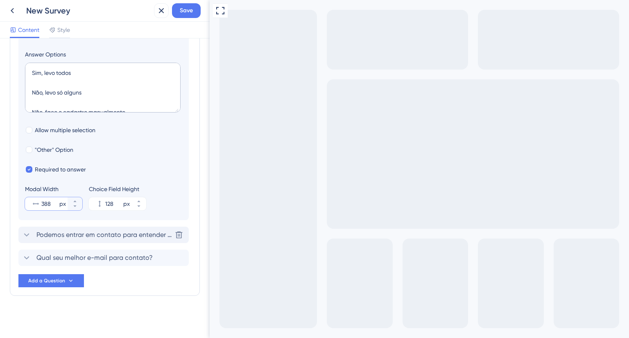
type input "388"
click at [71, 239] on span "Podemos entrar em contato para entender melhor sua experiência com integrações?" at bounding box center [103, 235] width 135 height 10
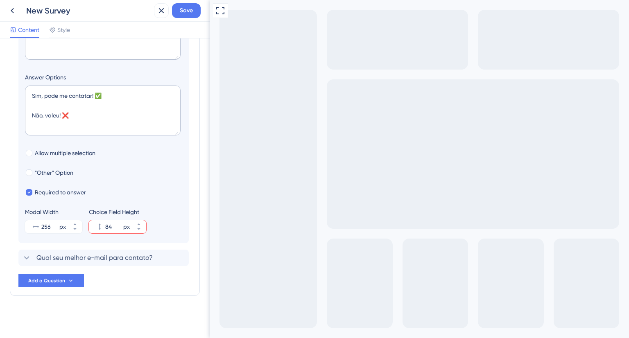
scroll to position [251, 0]
click at [43, 228] on input "256" at bounding box center [49, 227] width 16 height 10
paste input "388"
type input "388"
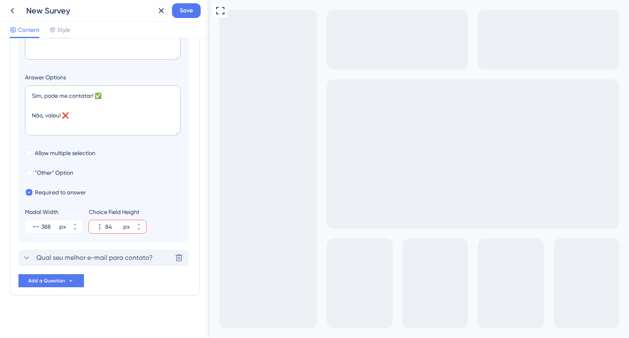
click at [63, 256] on span "Qual seu melhor e-mail para contato?" at bounding box center [94, 258] width 116 height 10
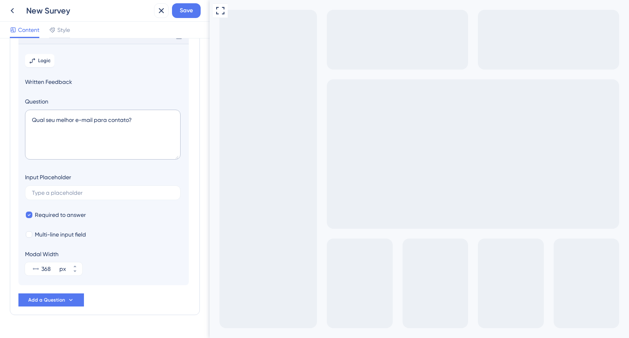
scroll to position [162, 0]
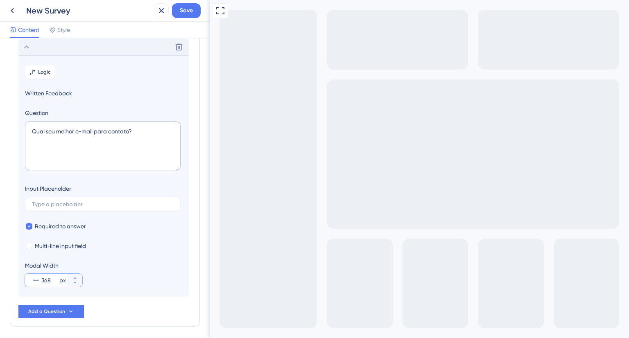
click at [44, 280] on input "368" at bounding box center [49, 281] width 16 height 10
paste input "8"
type input "388"
click at [151, 252] on section "Logic Written Feedback Question Qual seu melhor e-mail para contato? Input Plac…" at bounding box center [103, 176] width 170 height 242
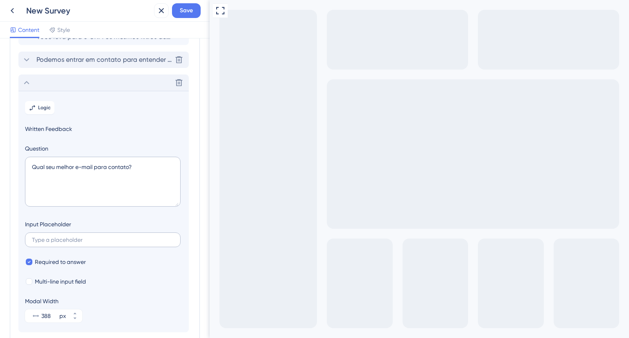
scroll to position [0, 0]
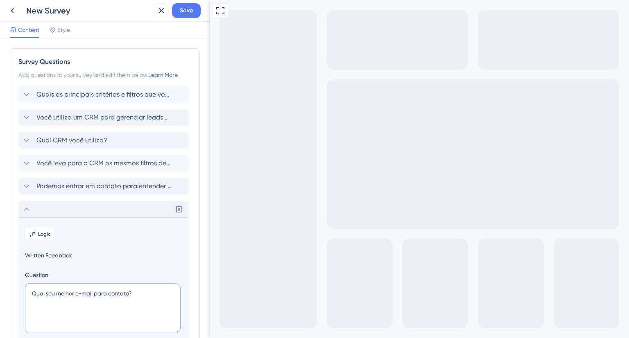
click at [45, 297] on textarea "Qual seu melhor e-mail para contato?" at bounding box center [103, 308] width 156 height 50
click at [141, 290] on textarea "Qual o seu melhor e-mail para contato?" at bounding box center [103, 308] width 156 height 50
click at [147, 294] on textarea "Qual o seu melhor e-mail para contato? ✉️📩" at bounding box center [103, 308] width 156 height 50
type textarea "Qual o seu melhor e-mail para contato? 📩"
click at [95, 87] on div "Quais os principais critérios e filtros que você usa para encontrar seu ICP (Pe…" at bounding box center [103, 94] width 170 height 16
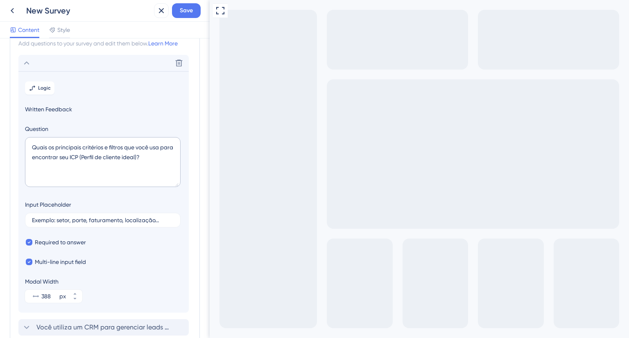
scroll to position [48, 0]
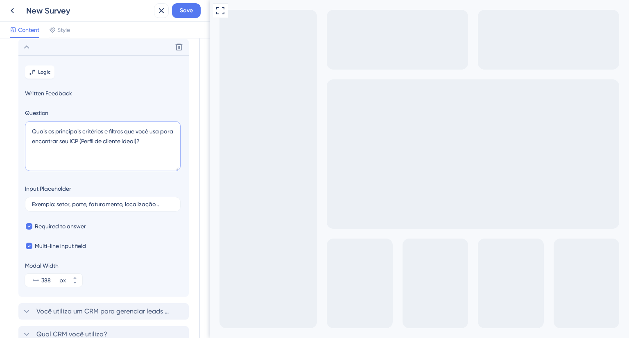
click at [165, 142] on textarea "Quais os principais critérios e filtros que você usa para encontrar seu ICP (Pe…" at bounding box center [103, 146] width 156 height 50
click at [64, 139] on textarea "Quais os principais critérios e filtros que você usa para encontrar seu ICP (Pe…" at bounding box center [103, 146] width 156 height 50
drag, startPoint x: 82, startPoint y: 132, endPoint x: 110, endPoint y: 133, distance: 27.8
click at [110, 133] on textarea "Quais os principais critérios e filtros que você usa para encontrar seu ICP (Pe…" at bounding box center [103, 146] width 156 height 50
click at [161, 138] on textarea "Quais os principais filtros que você usa para encontrar seu ICP (Perfil de clie…" at bounding box center [103, 146] width 156 height 50
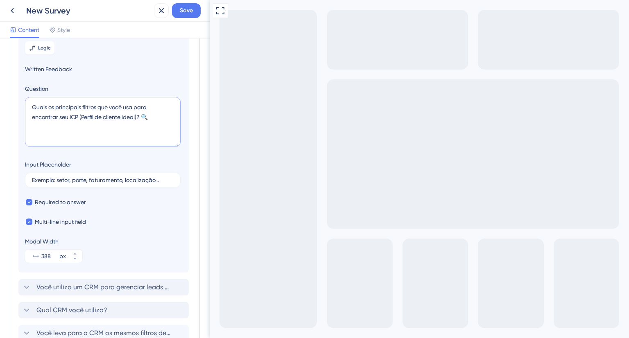
scroll to position [88, 0]
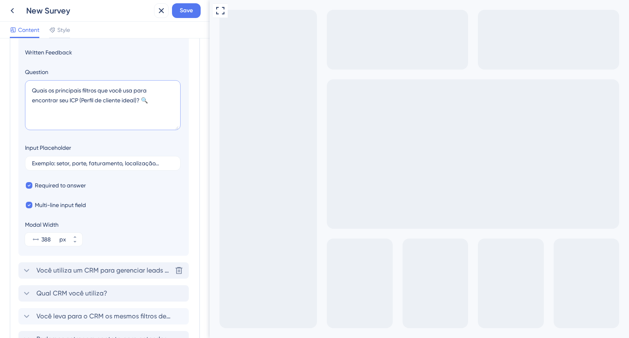
type textarea "Quais os principais filtros que você usa para encontrar seu ICP (Perfil de clie…"
click at [80, 268] on span "Você utiliza um CRM para gerenciar leads e clientes?" at bounding box center [103, 271] width 135 height 10
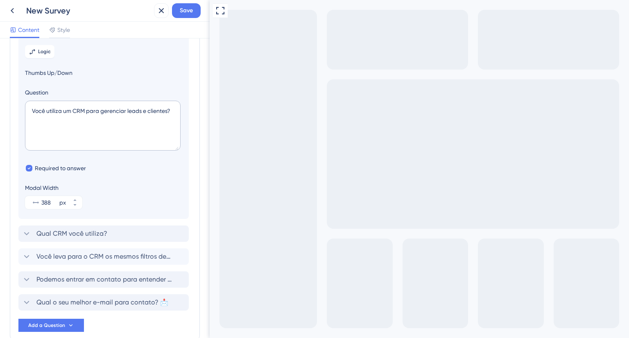
scroll to position [111, 0]
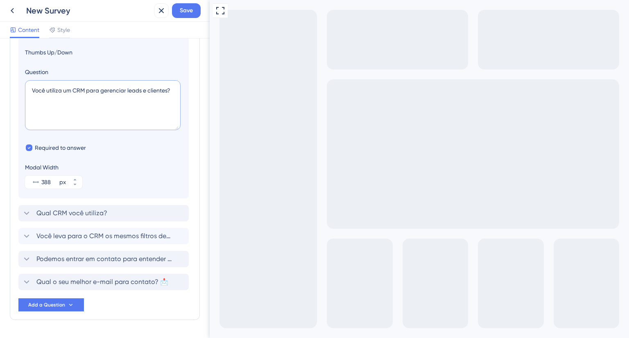
click at [172, 90] on textarea "Você utiliza um CRM para gerenciar leads e clientes?" at bounding box center [103, 105] width 156 height 50
click at [122, 91] on textarea "Você utiliza um CRM para gerenciar leads e clientes?" at bounding box center [103, 105] width 156 height 50
drag, startPoint x: 142, startPoint y: 89, endPoint x: 167, endPoint y: 92, distance: 25.5
click at [167, 92] on textarea "Você utiliza um CRM para gerenciar leads e clientes?" at bounding box center [103, 105] width 156 height 50
type textarea "Você utiliza um CRM para gerenciar leads?"
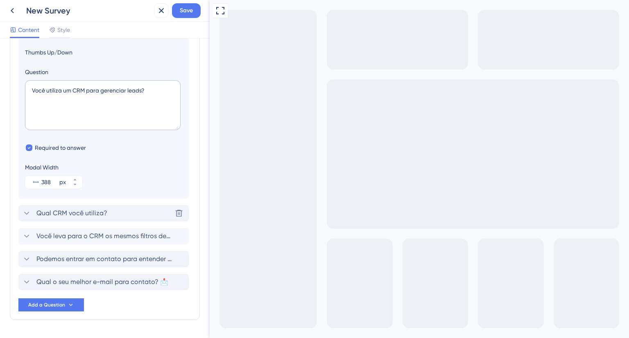
click at [77, 212] on span "Qual CRM você utiliza?" at bounding box center [71, 213] width 71 height 10
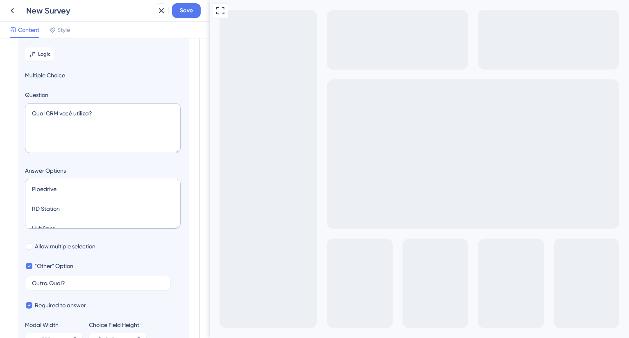
scroll to position [93, 0]
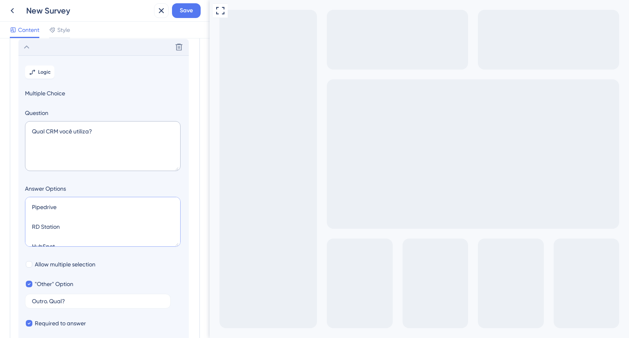
click at [72, 224] on textarea "Pipedrive RD Station HubSpot Salesforce Agendor" at bounding box center [103, 222] width 156 height 50
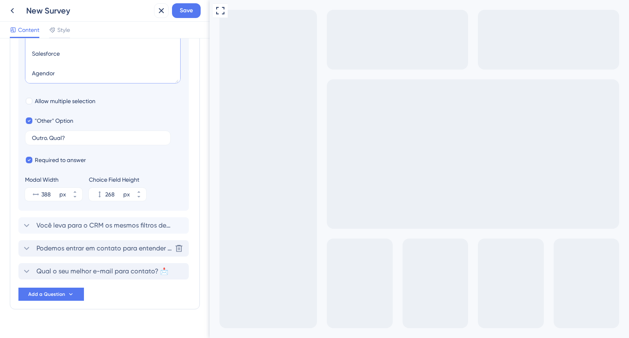
scroll to position [257, 0]
type textarea "Pipedrive RD Station CRM HubSpot Salesforce Agendor"
click at [83, 228] on span "Você leva para o CRM os mesmos filtros de segmentação que usa na Econodata?" at bounding box center [103, 225] width 135 height 10
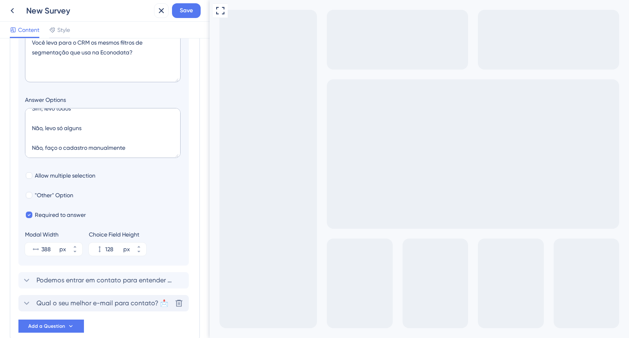
scroll to position [239, 0]
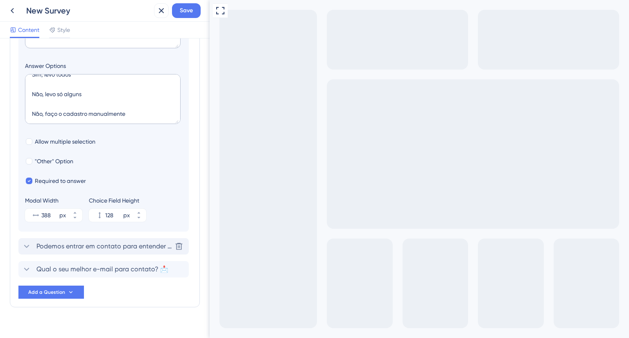
click at [78, 251] on span "Podemos entrar em contato para entender melhor sua experiência com integrações?" at bounding box center [103, 247] width 135 height 10
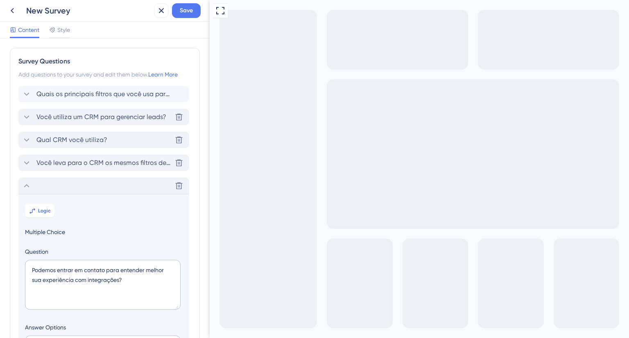
scroll to position [0, 0]
click at [85, 141] on span "Qual CRM você utiliza?" at bounding box center [71, 141] width 71 height 10
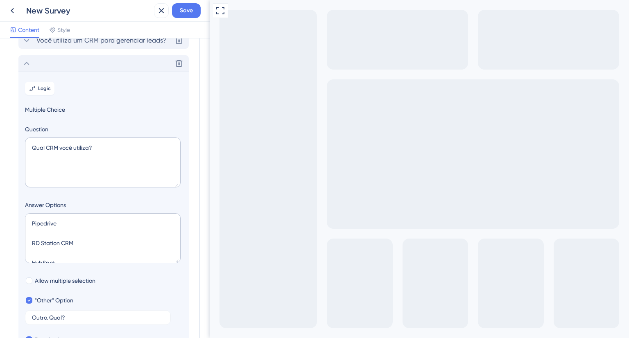
scroll to position [93, 0]
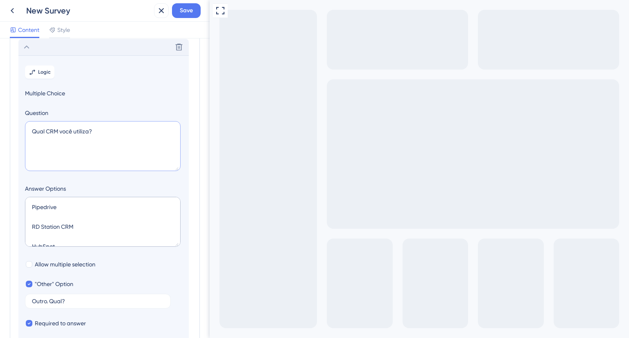
click at [101, 131] on textarea "Qual CRM você utiliza?" at bounding box center [103, 146] width 156 height 50
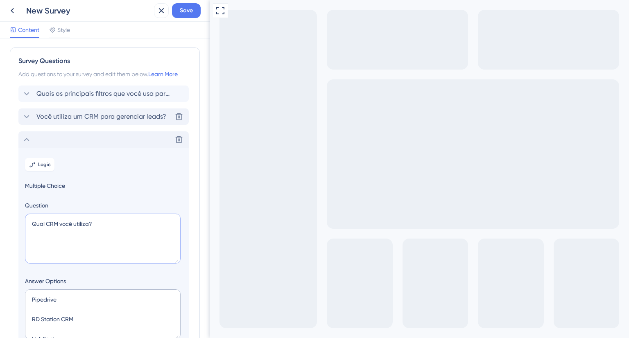
scroll to position [0, 0]
paste textarea "🧩"
type textarea "Qual CRM você utiliza? 🧩"
click at [97, 118] on span "Você utiliza um CRM para gerenciar leads?" at bounding box center [101, 118] width 130 height 10
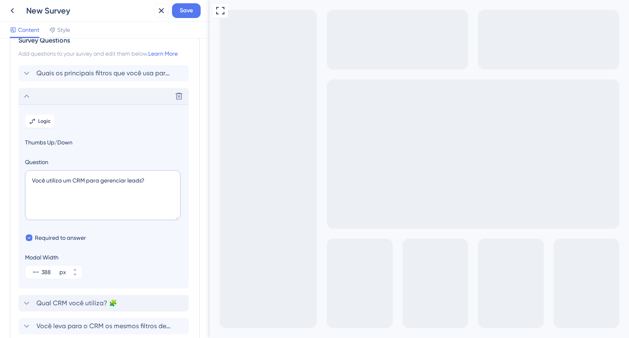
scroll to position [70, 0]
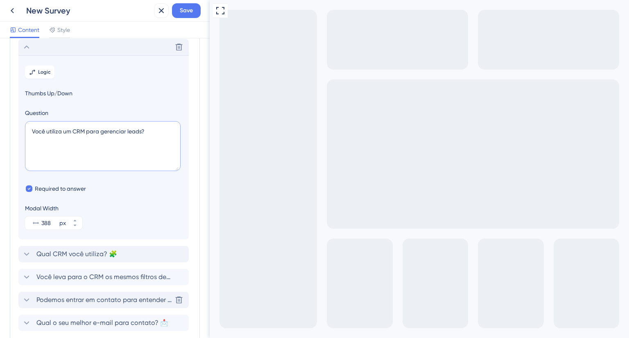
click at [147, 129] on textarea "Você utiliza um CRM para gerenciar leads?" at bounding box center [103, 146] width 156 height 50
paste textarea "🧩"
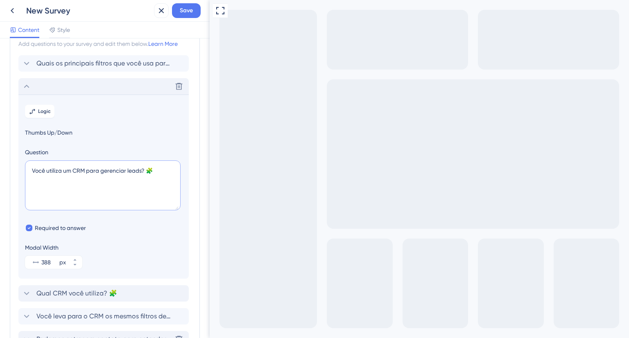
scroll to position [0, 0]
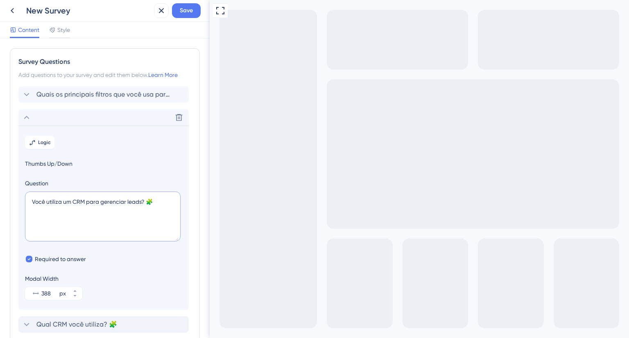
type textarea "Você utiliza um CRM para gerenciar leads? 🧩"
click at [26, 113] on icon at bounding box center [27, 118] width 10 height 10
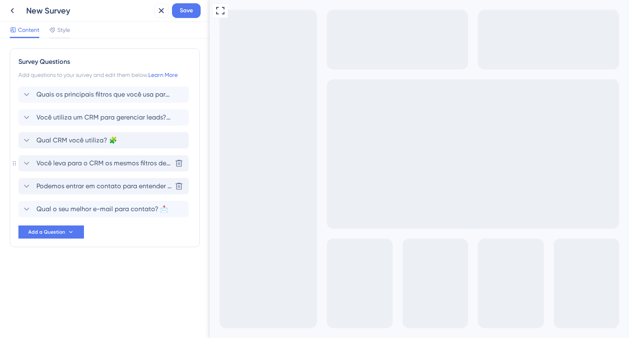
click at [75, 164] on span "Você leva para o CRM os mesmos filtros de segmentação que usa na Econodata?" at bounding box center [103, 163] width 135 height 10
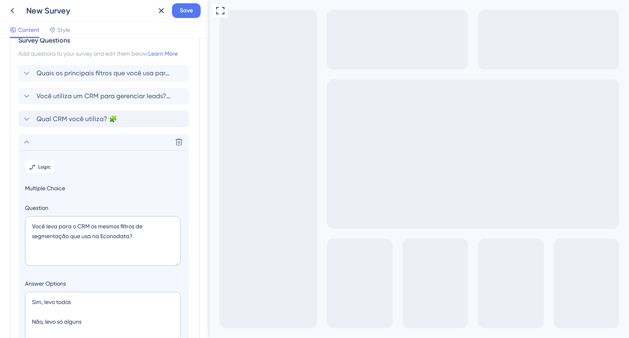
scroll to position [116, 0]
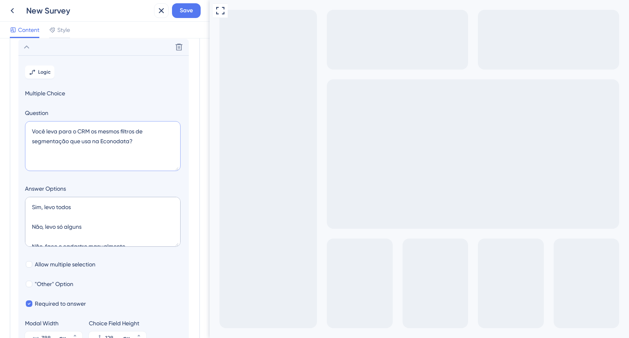
click at [154, 140] on textarea "Você leva para o CRM os mesmos filtros de segmentação que usa na Econodata?" at bounding box center [103, 146] width 156 height 50
paste textarea "🔄"
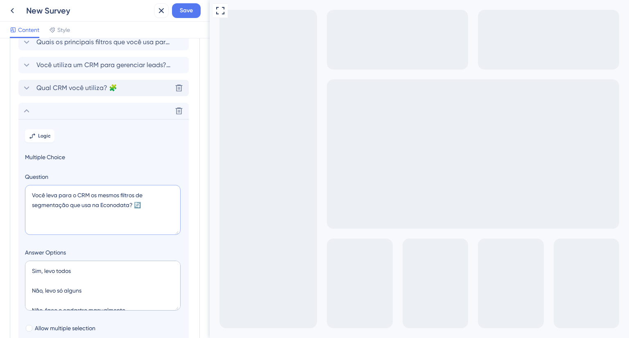
scroll to position [34, 0]
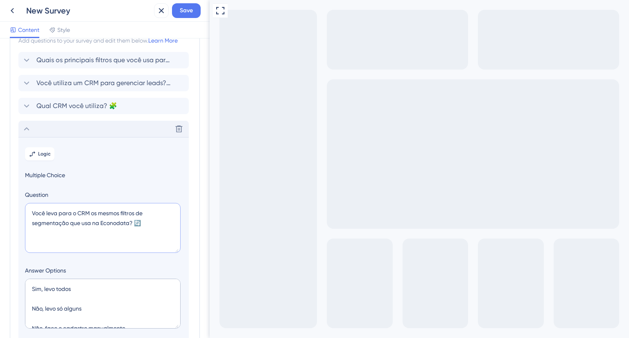
type textarea "Você leva para o CRM os mesmos filtros de segmentação que usa na Econodata? 🔄"
click at [25, 130] on icon at bounding box center [27, 129] width 10 height 10
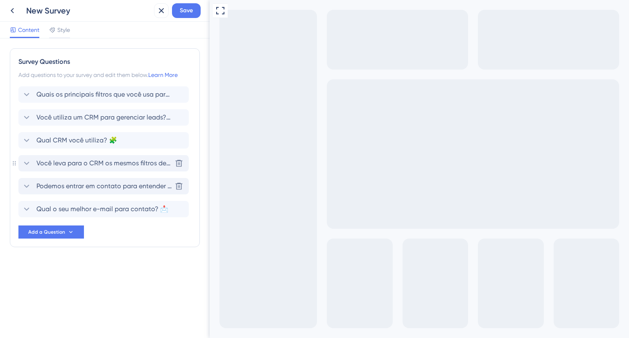
scroll to position [0, 0]
click at [70, 179] on div "Podemos entrar em contato para entender melhor sua experiência com integrações?…" at bounding box center [103, 186] width 170 height 16
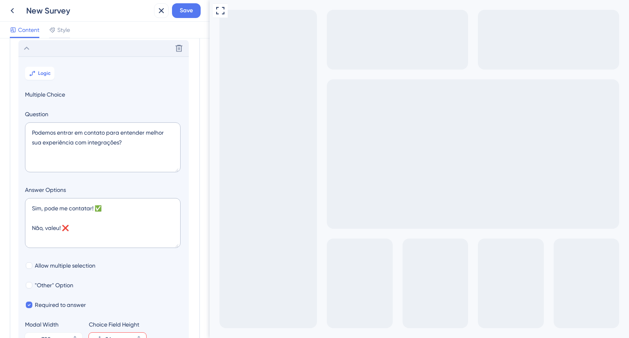
scroll to position [139, 0]
click at [130, 133] on textarea "Podemos entrar em contato para entender melhor sua experiência com integrações?" at bounding box center [103, 146] width 156 height 50
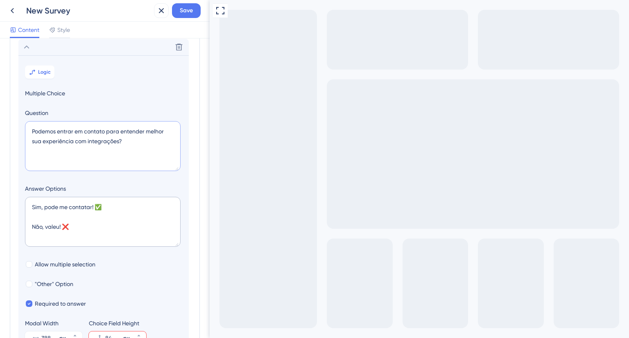
click at [129, 143] on textarea "Podemos entrar em contato para entender melhor sua experiência com integrações?" at bounding box center [103, 146] width 156 height 50
click at [142, 143] on textarea "Podemos entrar em contato para entender melhor sua experiência com integrações?" at bounding box center [103, 146] width 156 height 50
paste textarea "💬"
type textarea "Podemos entrar em contato para entender melhor sua experiência com integrações?…"
click at [182, 15] on span "Save" at bounding box center [186, 11] width 13 height 10
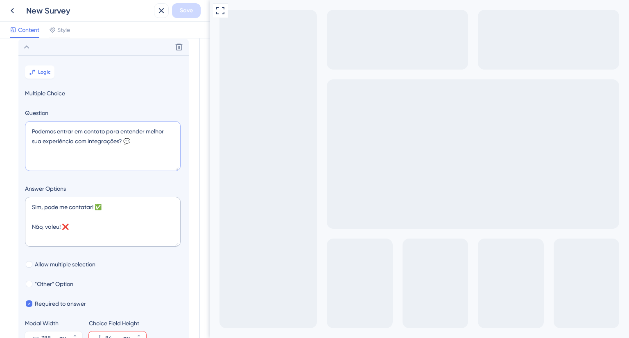
click at [80, 136] on textarea "Podemos entrar em contato para entender melhor sua experiência com integrações?…" at bounding box center [103, 146] width 156 height 50
click at [90, 131] on textarea "Podemos entrar em contato para entender melhor sua experiência com integrações?…" at bounding box center [103, 146] width 156 height 50
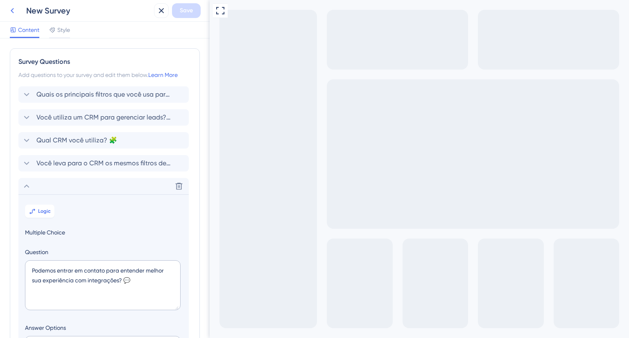
click at [13, 11] on icon at bounding box center [12, 11] width 10 height 10
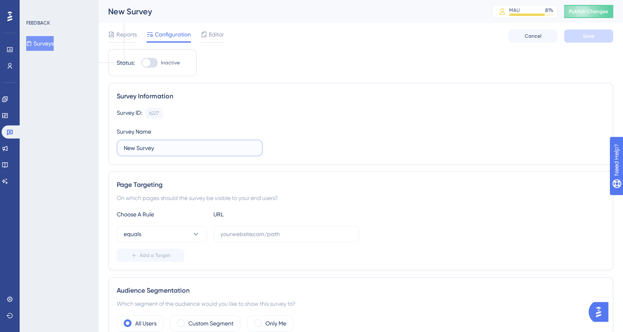
click at [149, 145] on input "New Survey" at bounding box center [190, 147] width 132 height 9
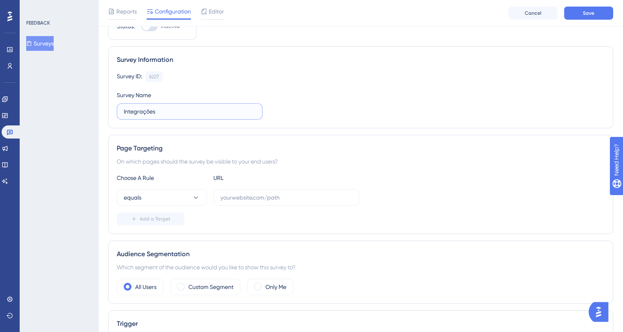
scroll to position [82, 0]
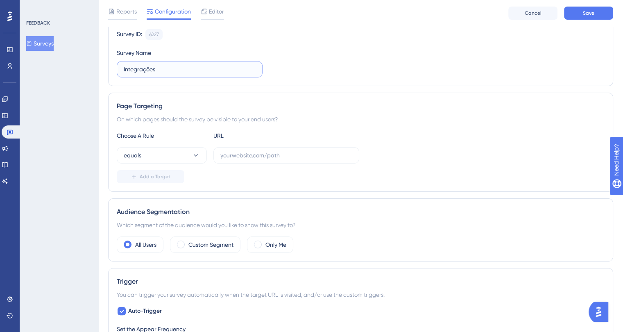
type input "Integrações"
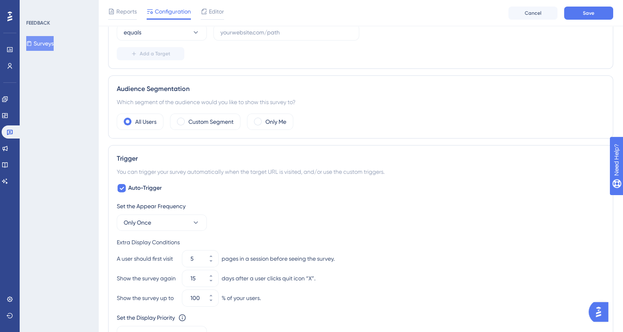
scroll to position [287, 0]
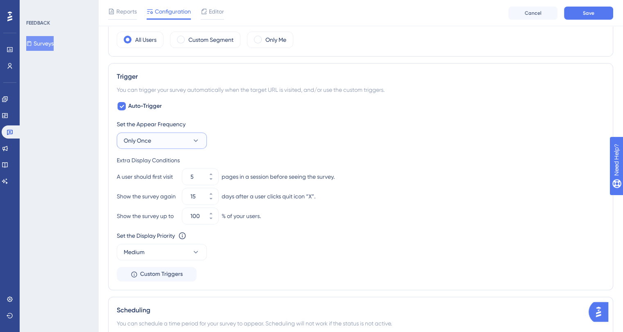
click at [176, 140] on button "Only Once" at bounding box center [162, 140] width 90 height 16
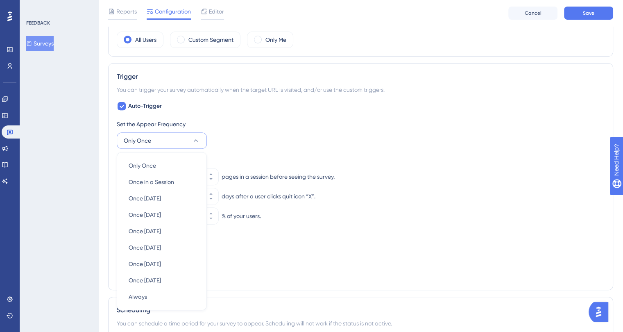
scroll to position [351, 0]
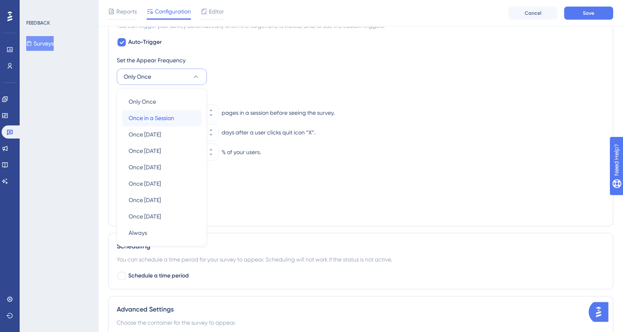
click at [165, 114] on span "Once in a Session" at bounding box center [151, 118] width 45 height 10
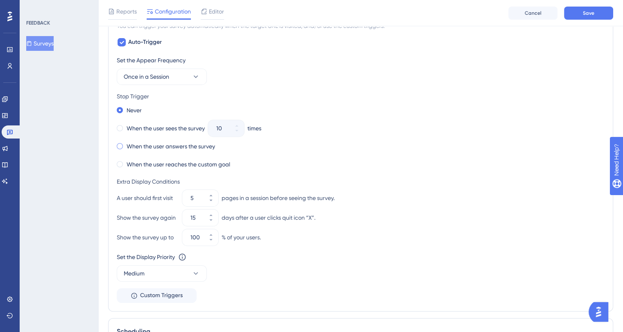
click at [120, 143] on span at bounding box center [120, 146] width 6 height 6
click at [125, 144] on input "radio" at bounding box center [125, 144] width 0 height 0
click at [188, 274] on button "Medium" at bounding box center [162, 273] width 90 height 16
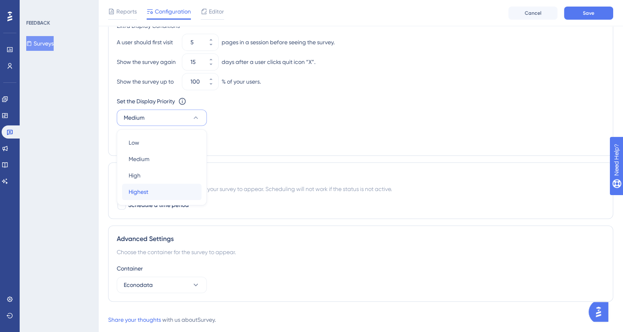
click at [145, 191] on span "Highest" at bounding box center [139, 192] width 20 height 10
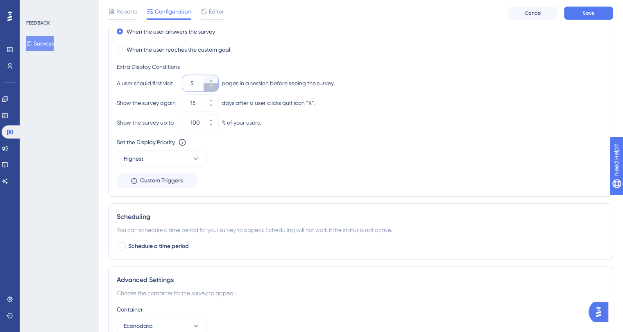
click at [211, 86] on icon at bounding box center [210, 85] width 5 height 5
click at [212, 78] on icon at bounding box center [210, 80] width 5 height 5
type input "3"
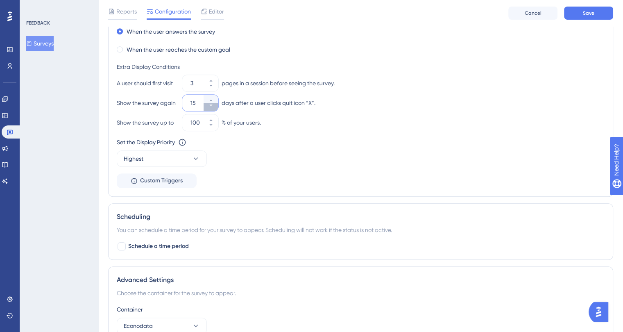
click at [215, 104] on button "15" at bounding box center [211, 107] width 15 height 8
click at [215, 104] on button "14" at bounding box center [211, 107] width 15 height 8
click at [215, 104] on button "13" at bounding box center [211, 107] width 15 height 8
click at [215, 104] on button "12" at bounding box center [211, 107] width 15 height 8
click at [215, 104] on button "11" at bounding box center [211, 107] width 15 height 8
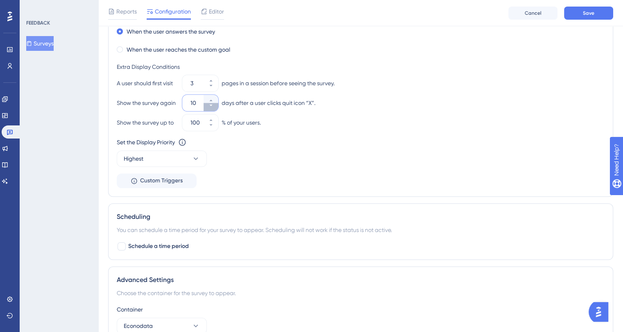
click at [215, 104] on button "10" at bounding box center [211, 107] width 15 height 8
click at [215, 104] on button "9" at bounding box center [211, 107] width 15 height 8
click at [215, 104] on button "8" at bounding box center [211, 107] width 15 height 8
click at [215, 104] on button "7" at bounding box center [211, 107] width 15 height 8
click at [215, 104] on button "6" at bounding box center [211, 107] width 15 height 8
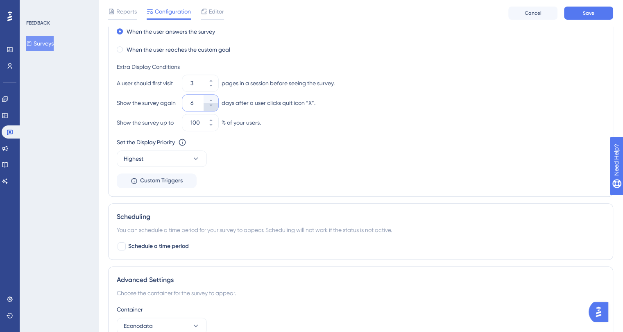
type input "5"
click at [343, 156] on div "Set the Display Priority This option will set the display priority between auto…" at bounding box center [361, 151] width 488 height 29
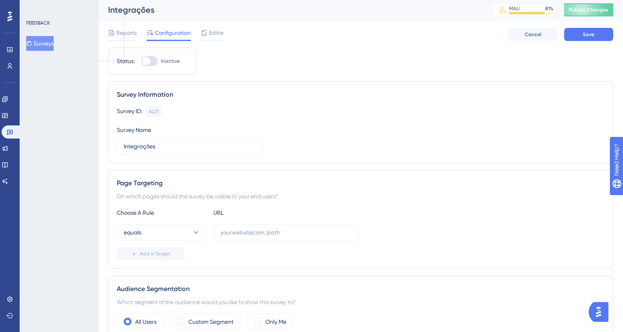
scroll to position [0, 0]
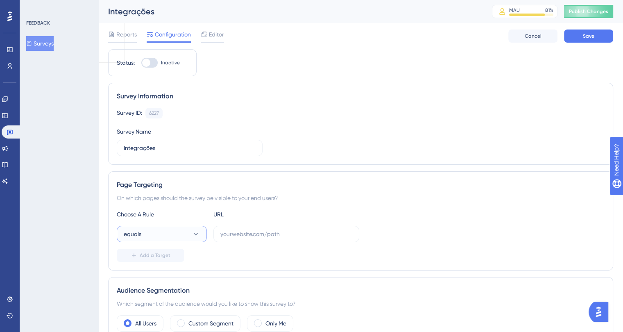
click at [194, 233] on icon at bounding box center [196, 234] width 5 height 2
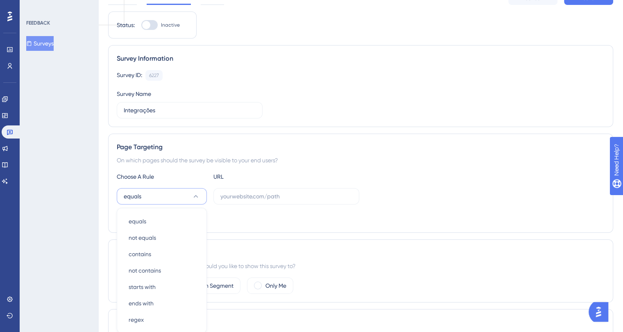
scroll to position [145, 0]
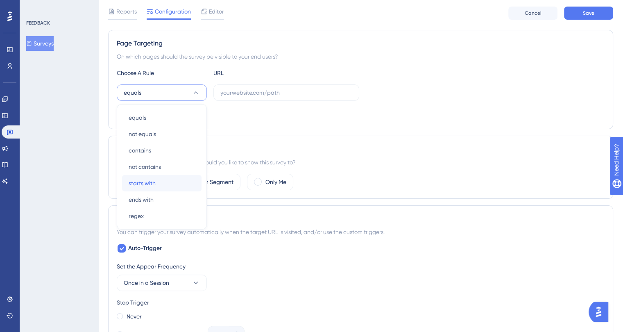
click at [149, 182] on span "starts with" at bounding box center [142, 183] width 27 height 10
click at [245, 90] on input "text" at bounding box center [286, 92] width 132 height 9
paste input "[URL][DOMAIN_NAME]"
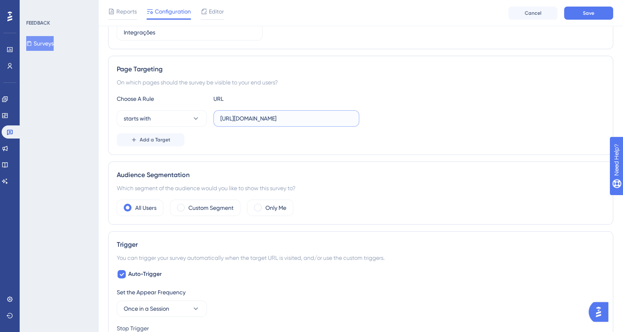
scroll to position [0, 0]
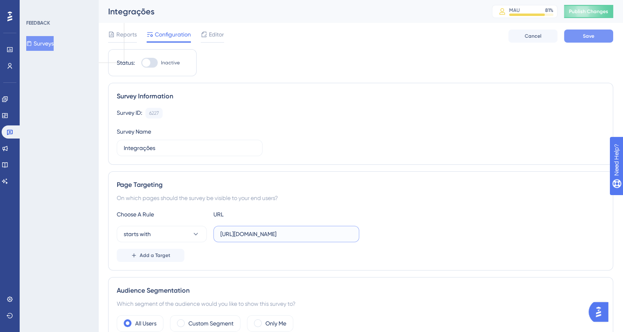
type input "[URL][DOMAIN_NAME]"
click at [572, 37] on button "Save" at bounding box center [588, 35] width 49 height 13
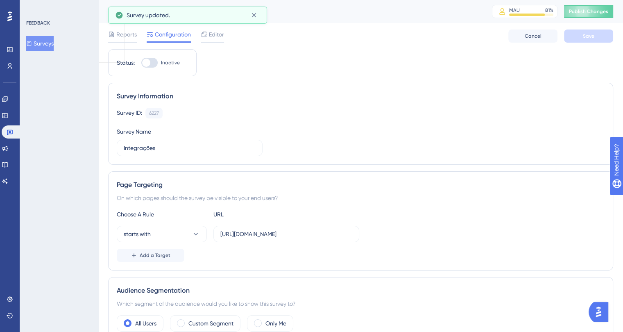
click at [51, 44] on button "Surveys" at bounding box center [39, 43] width 27 height 15
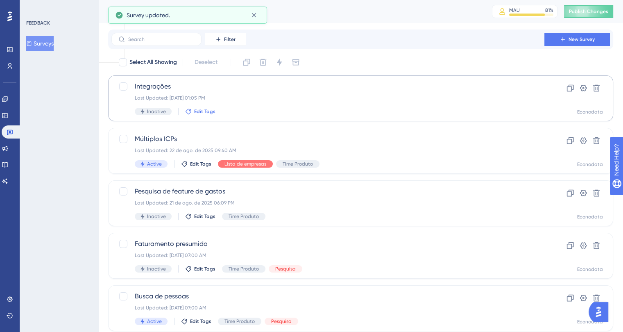
click at [201, 110] on span "Edit Tags" at bounding box center [204, 111] width 21 height 7
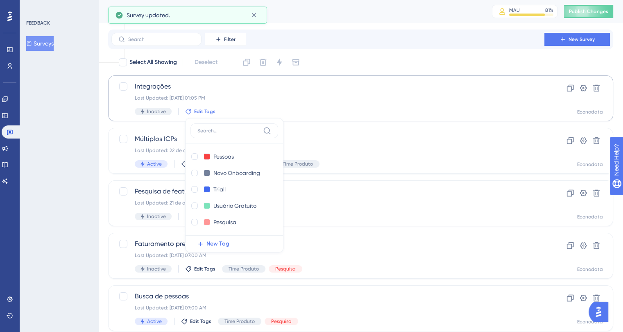
scroll to position [18, 0]
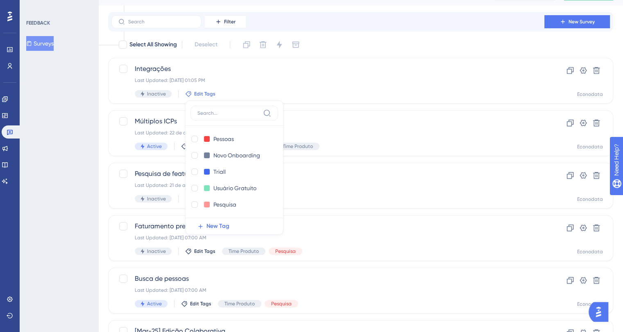
click at [61, 111] on div "FEEDBACK Surveys" at bounding box center [59, 166] width 79 height 332
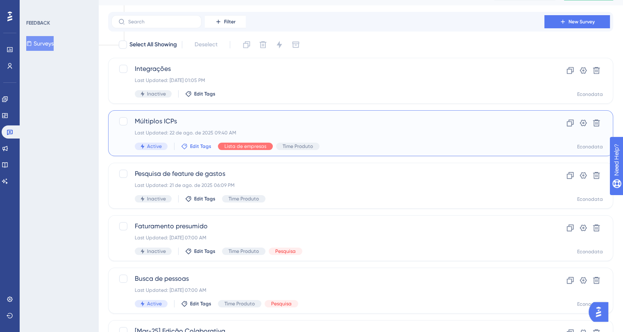
click at [198, 146] on span "Edit Tags" at bounding box center [200, 146] width 21 height 7
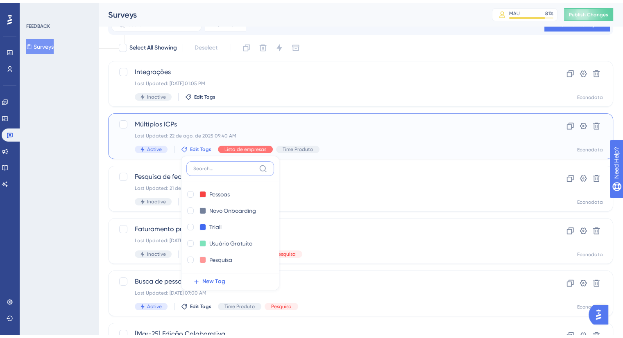
scroll to position [70, 0]
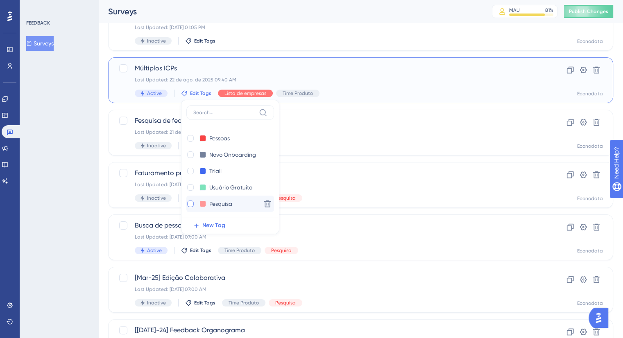
click at [190, 203] on div at bounding box center [190, 204] width 7 height 7
checkbox input "true"
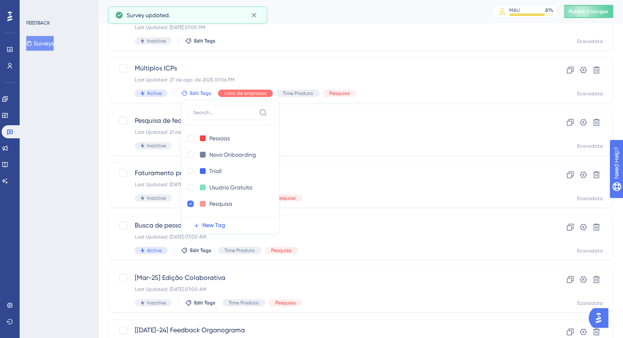
click at [51, 134] on div "FEEDBACK Surveys" at bounding box center [59, 169] width 79 height 338
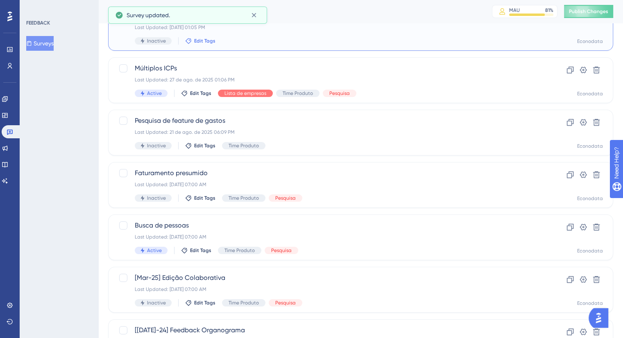
click at [202, 41] on span "Edit Tags" at bounding box center [204, 41] width 21 height 7
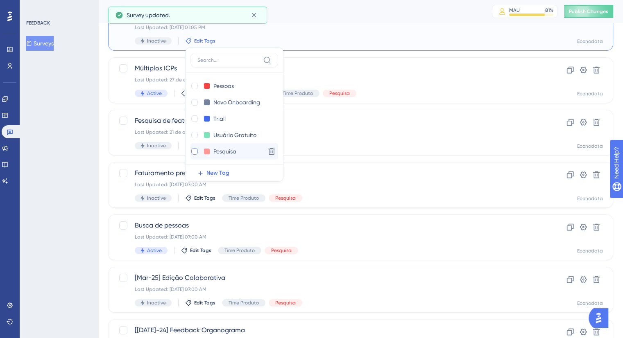
click at [192, 149] on div at bounding box center [194, 151] width 7 height 7
checkbox input "true"
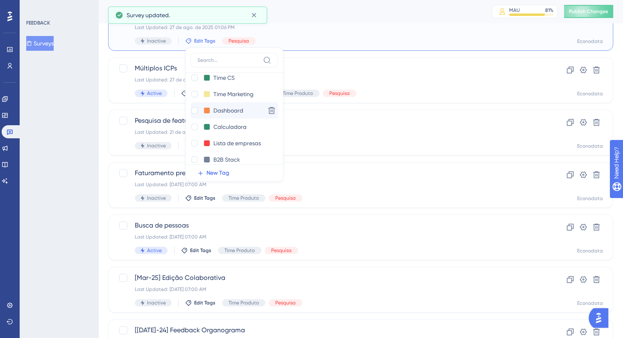
scroll to position [164, 0]
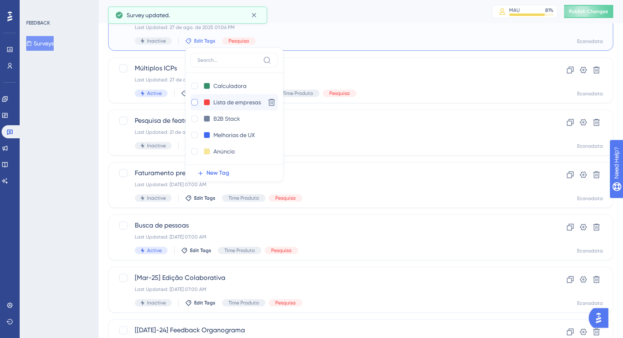
click at [192, 102] on div at bounding box center [194, 102] width 7 height 7
checkbox input "true"
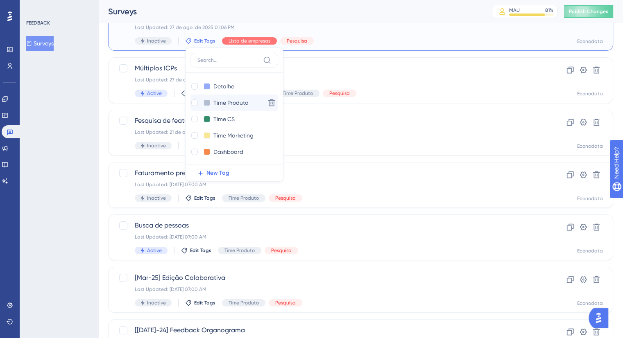
scroll to position [82, 0]
click at [195, 102] on div at bounding box center [194, 102] width 7 height 7
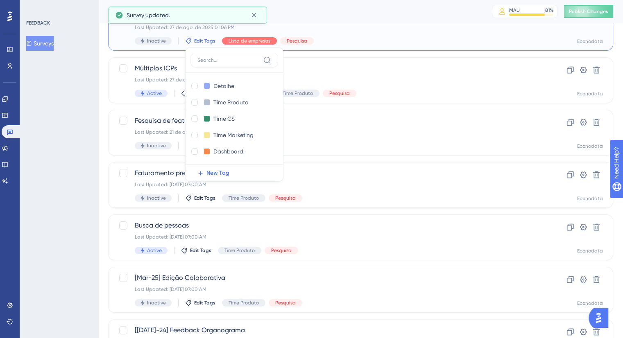
checkbox input "true"
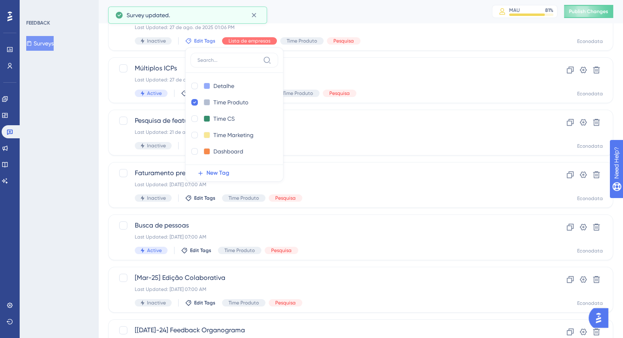
click at [70, 87] on div "FEEDBACK Surveys" at bounding box center [59, 169] width 79 height 338
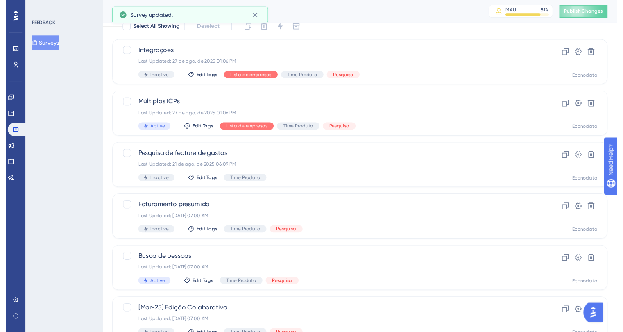
scroll to position [0, 0]
